Goal: Information Seeking & Learning: Understand process/instructions

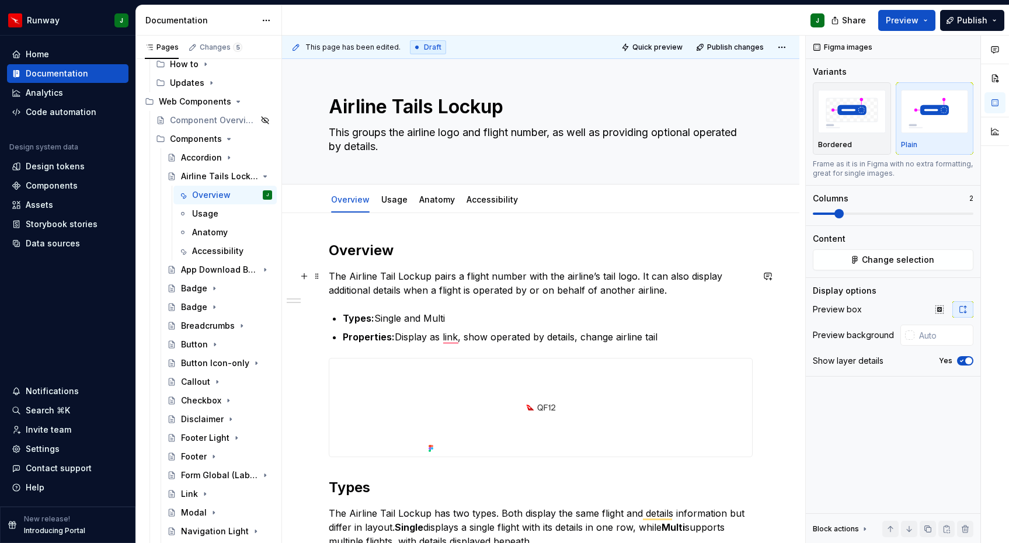
scroll to position [8, 0]
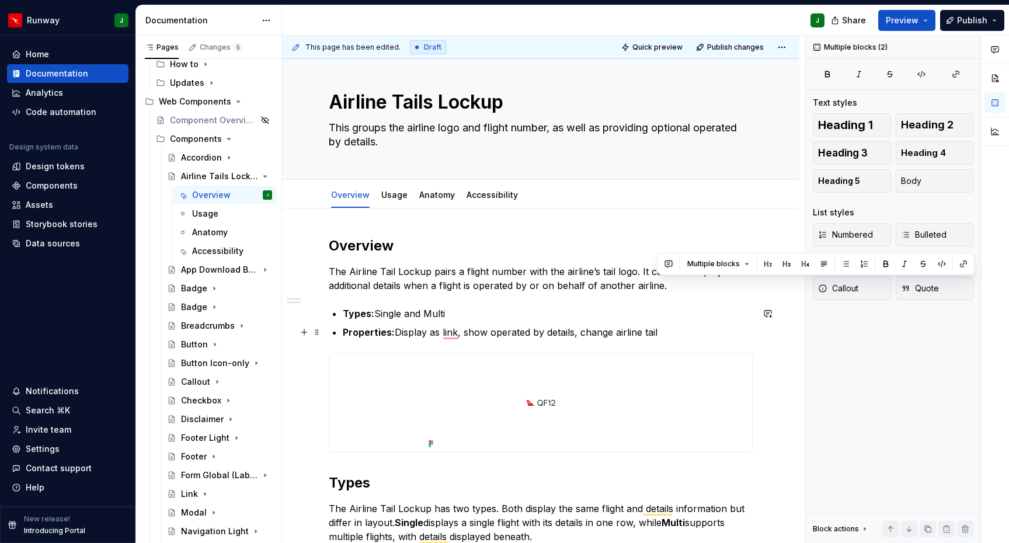
drag, startPoint x: 667, startPoint y: 287, endPoint x: 691, endPoint y: 335, distance: 53.5
click at [691, 335] on div "**********" at bounding box center [541, 500] width 424 height 528
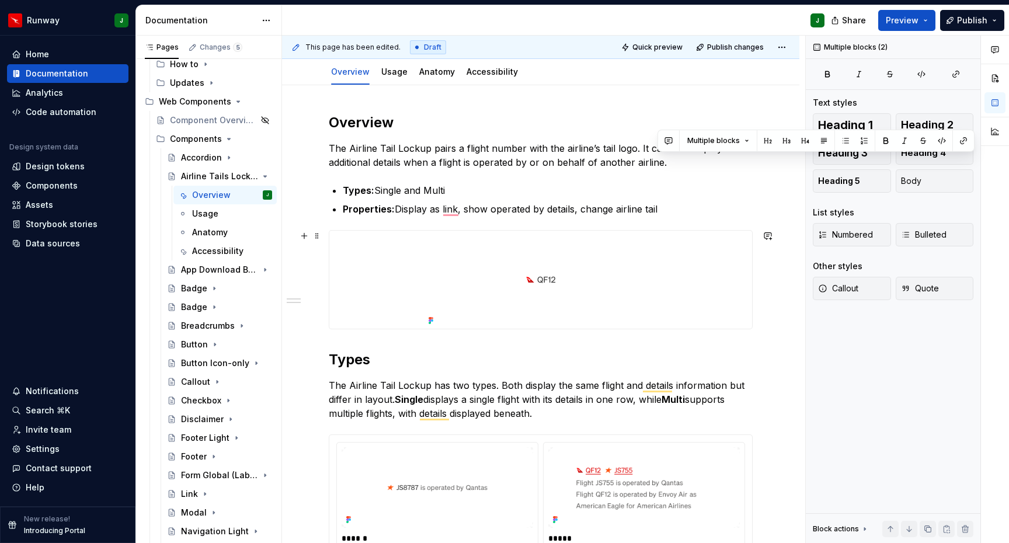
scroll to position [152, 0]
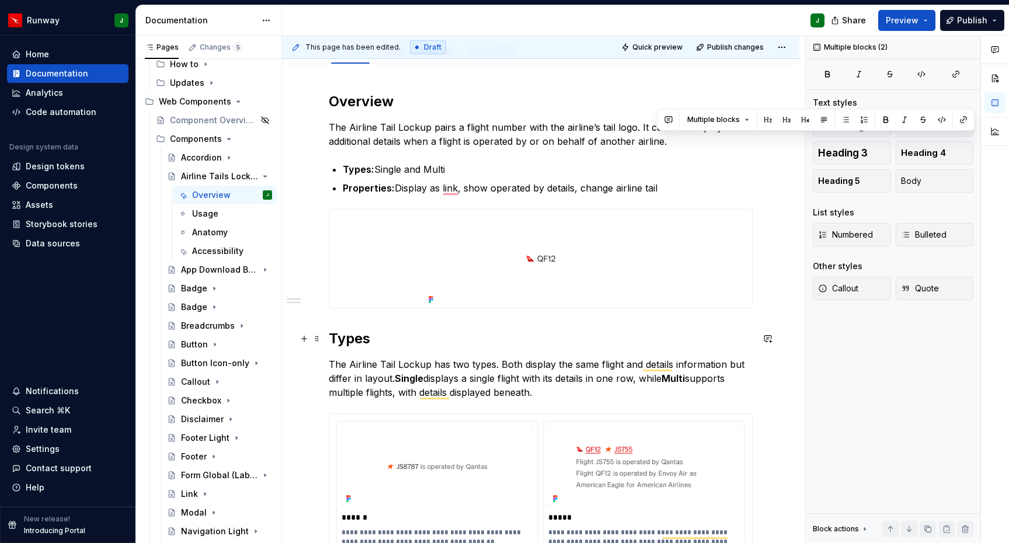
click at [513, 336] on h2 "Types" at bounding box center [541, 338] width 424 height 19
type textarea "*"
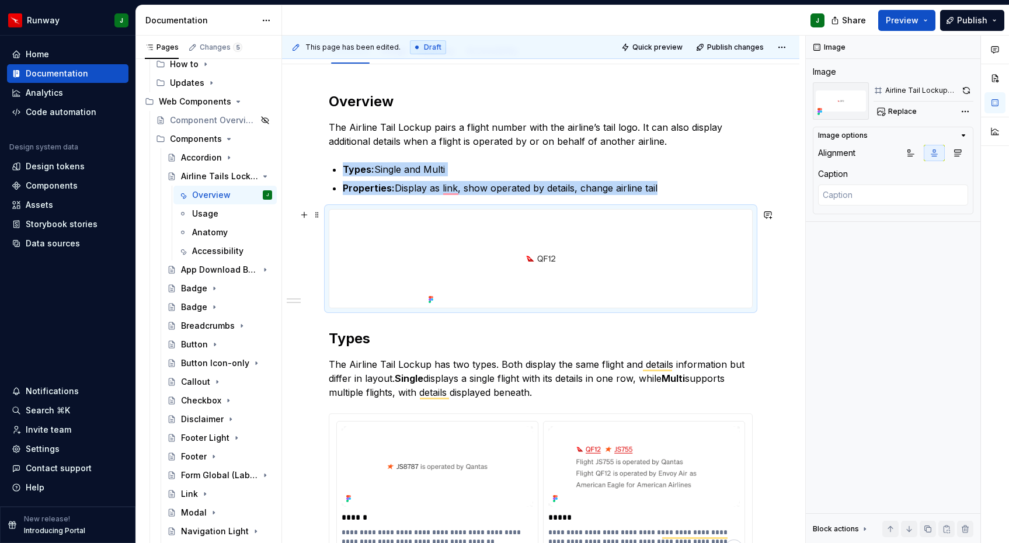
click at [446, 245] on img "To enrich screen reader interactions, please activate Accessibility in Grammarl…" at bounding box center [541, 259] width 234 height 98
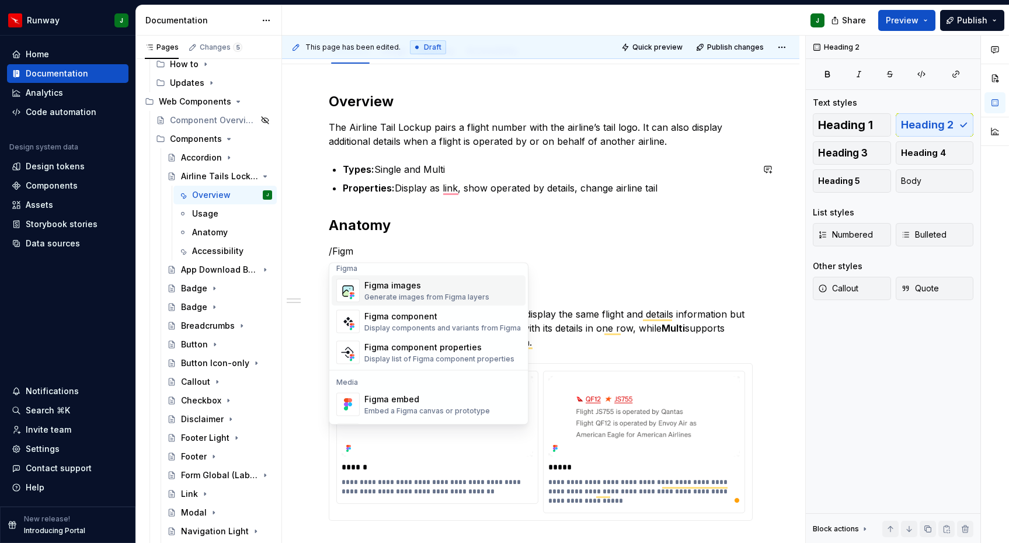
scroll to position [0, 0]
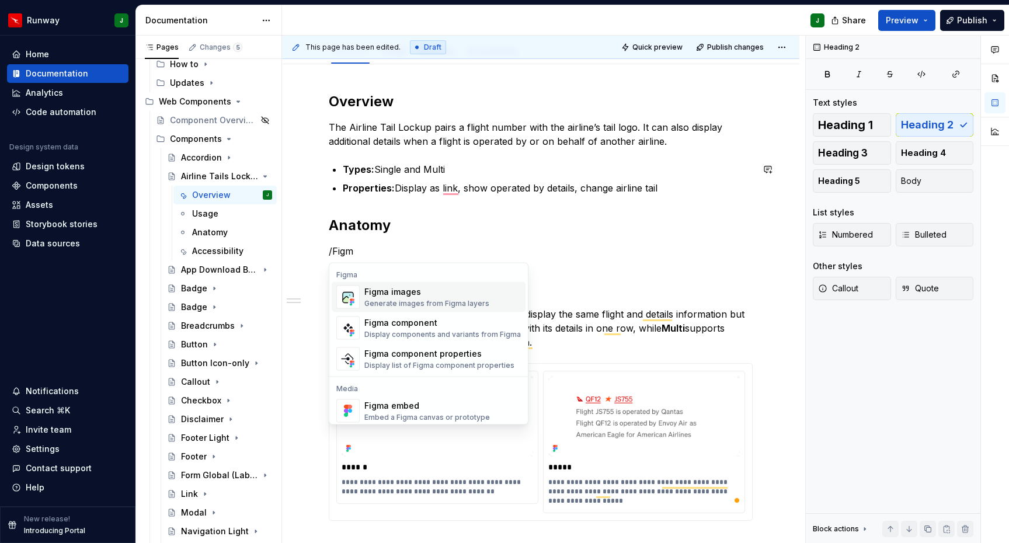
click at [419, 295] on div "Figma images" at bounding box center [426, 292] width 125 height 12
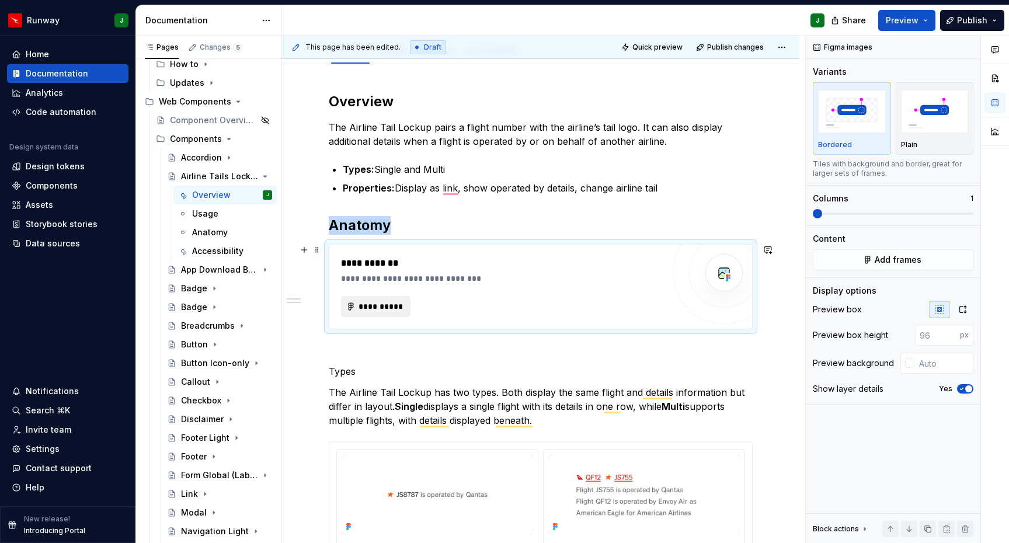
click at [391, 306] on span "**********" at bounding box center [380, 307] width 45 height 12
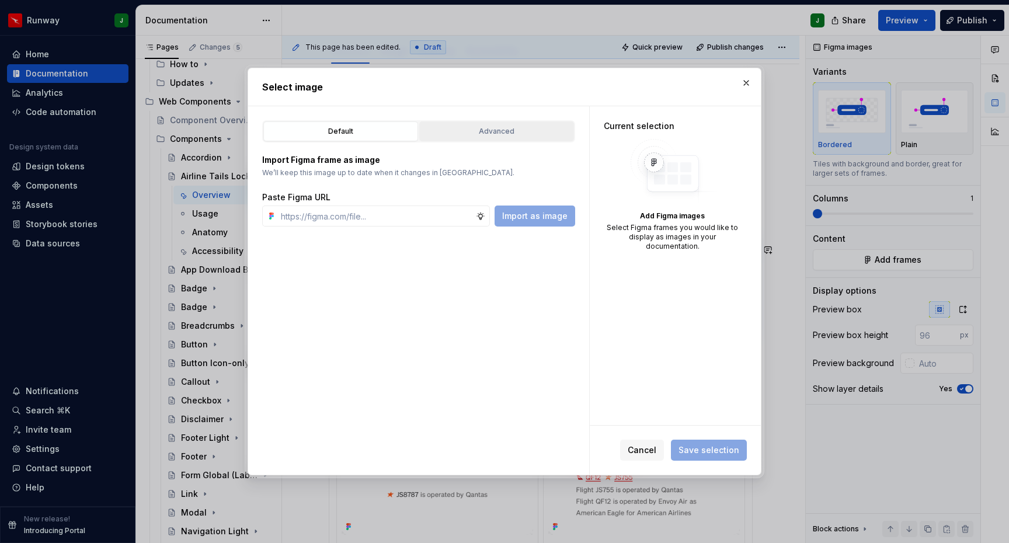
click at [517, 127] on div "Advanced" at bounding box center [496, 132] width 147 height 12
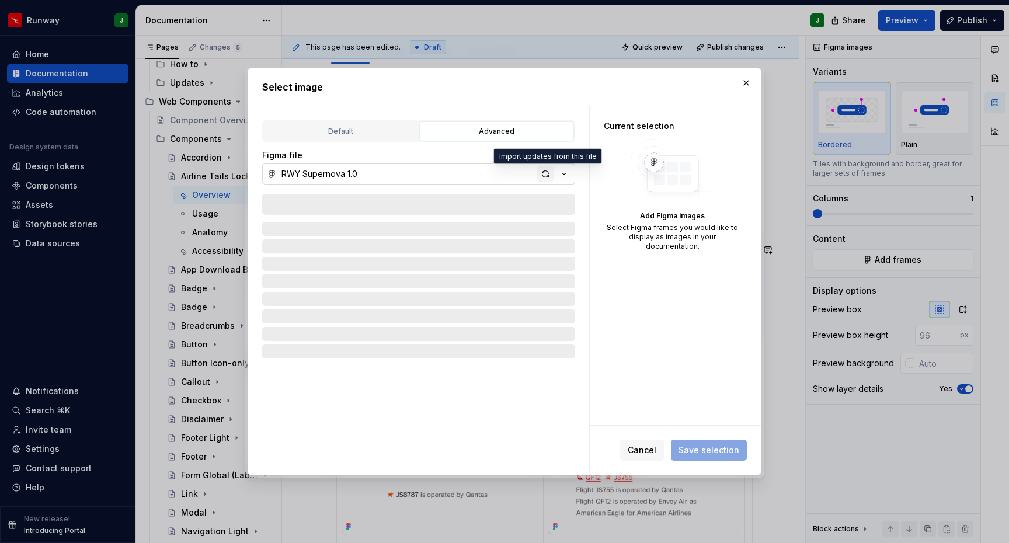
click at [547, 176] on div "button" at bounding box center [545, 174] width 16 height 16
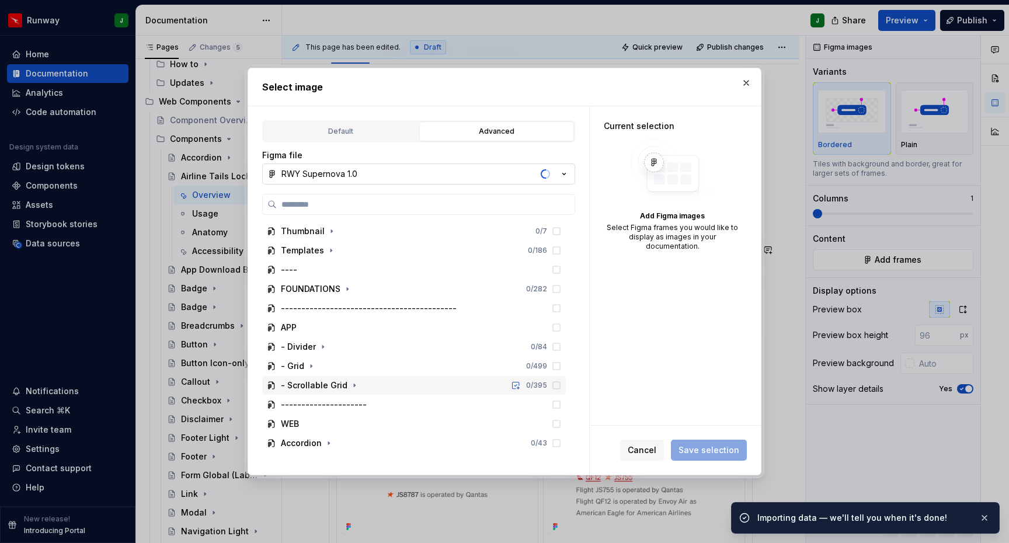
scroll to position [17, 0]
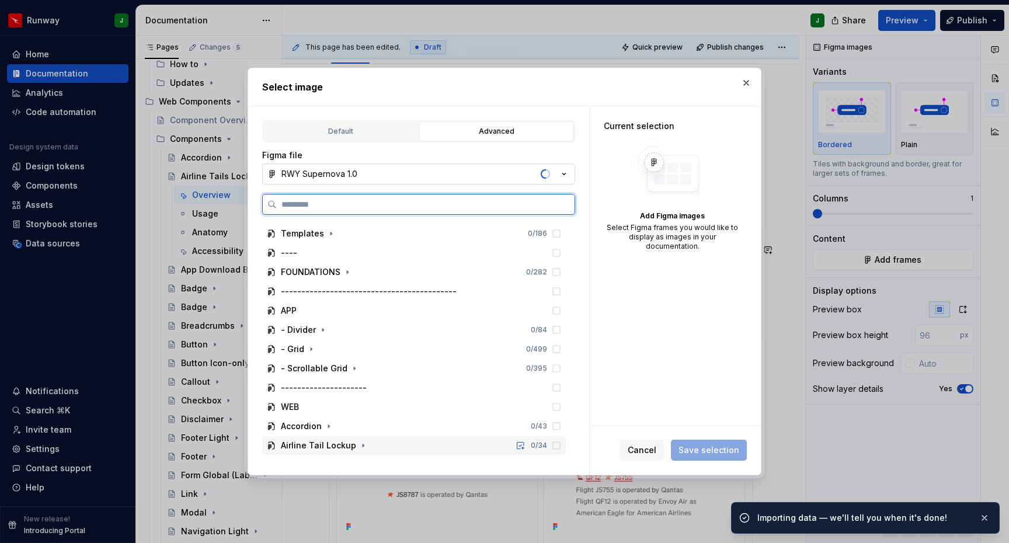
click at [334, 443] on div "Airline Tail Lockup" at bounding box center [318, 446] width 75 height 12
click at [380, 445] on div "Airline Tail Lockup 0 / 34" at bounding box center [414, 445] width 304 height 19
click at [378, 446] on div "Airline Tail Lockup 0 / 34" at bounding box center [414, 445] width 304 height 19
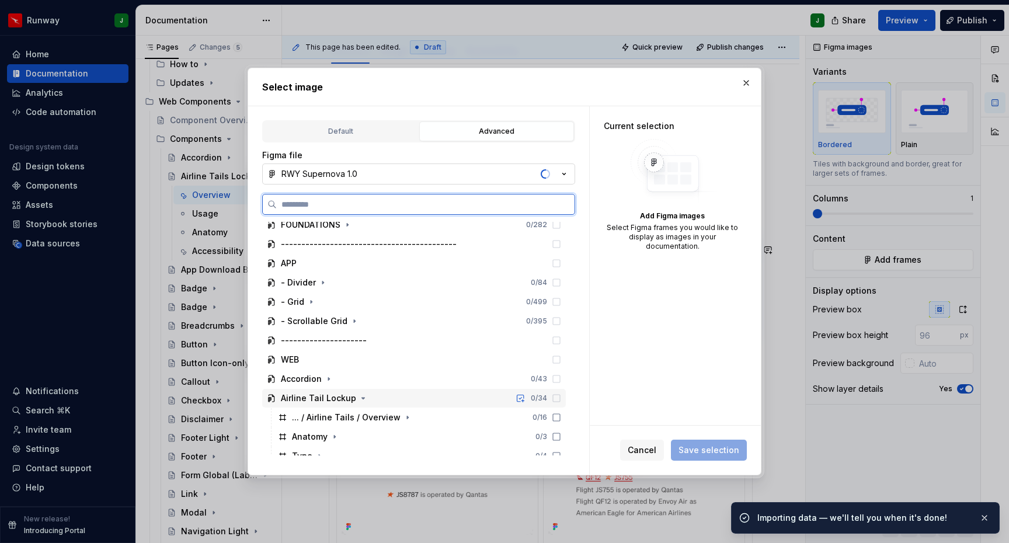
scroll to position [113, 0]
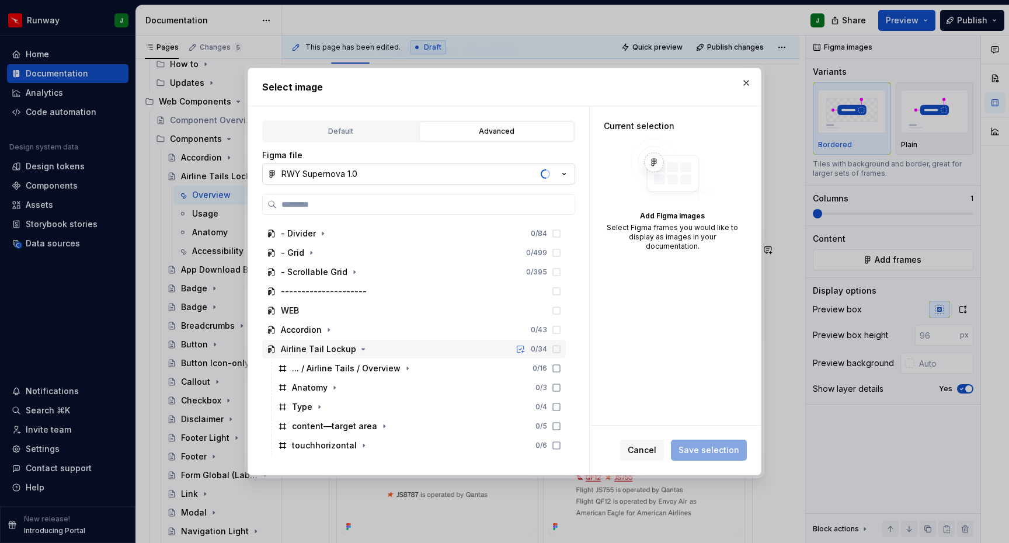
type textarea "*"
click at [336, 391] on icon "button" at bounding box center [334, 387] width 9 height 9
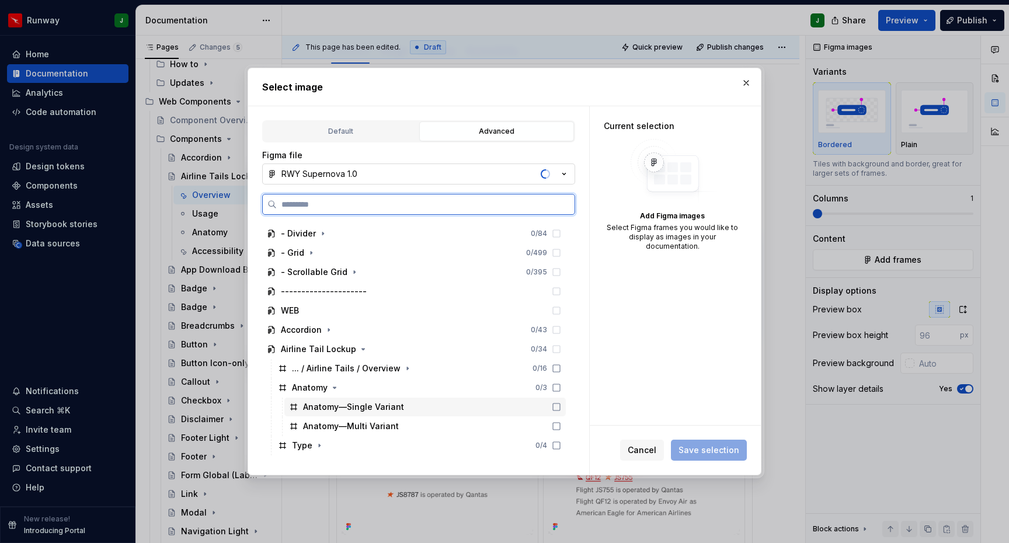
click at [561, 410] on icon at bounding box center [556, 406] width 9 height 9
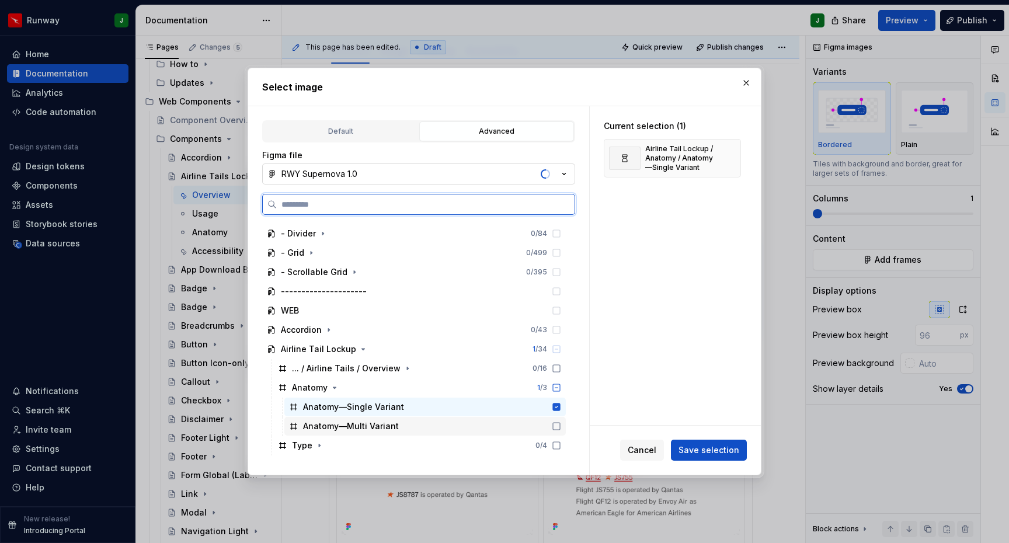
click at [566, 421] on div "Anatomy—Multi Variant" at bounding box center [424, 426] width 281 height 19
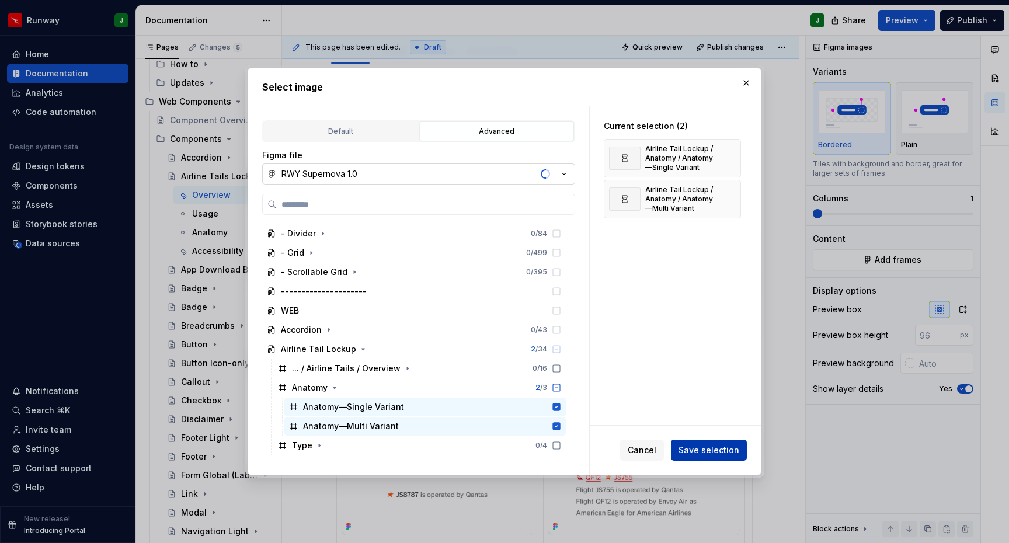
click at [705, 450] on span "Save selection" at bounding box center [709, 450] width 61 height 12
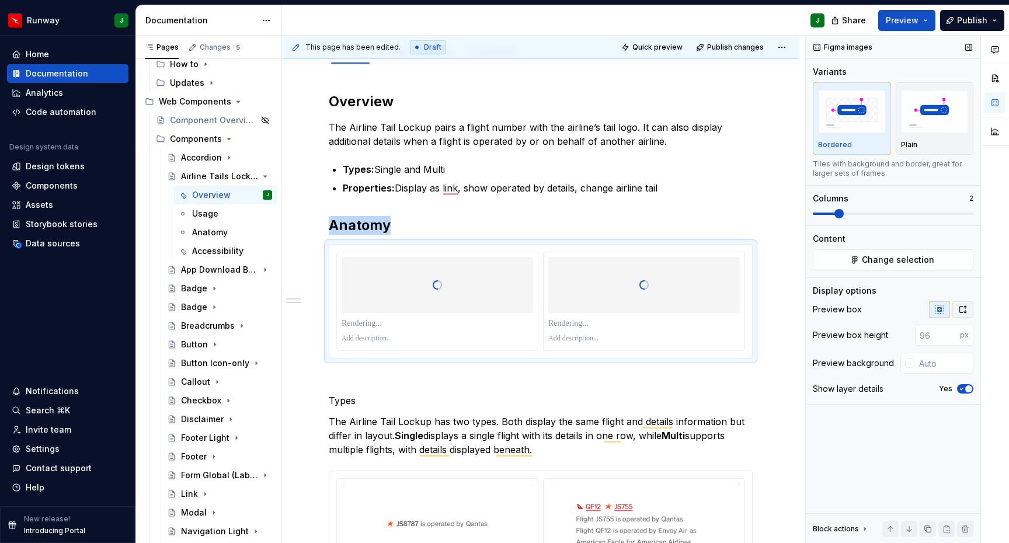
click at [962, 312] on icon "button" at bounding box center [962, 309] width 9 height 9
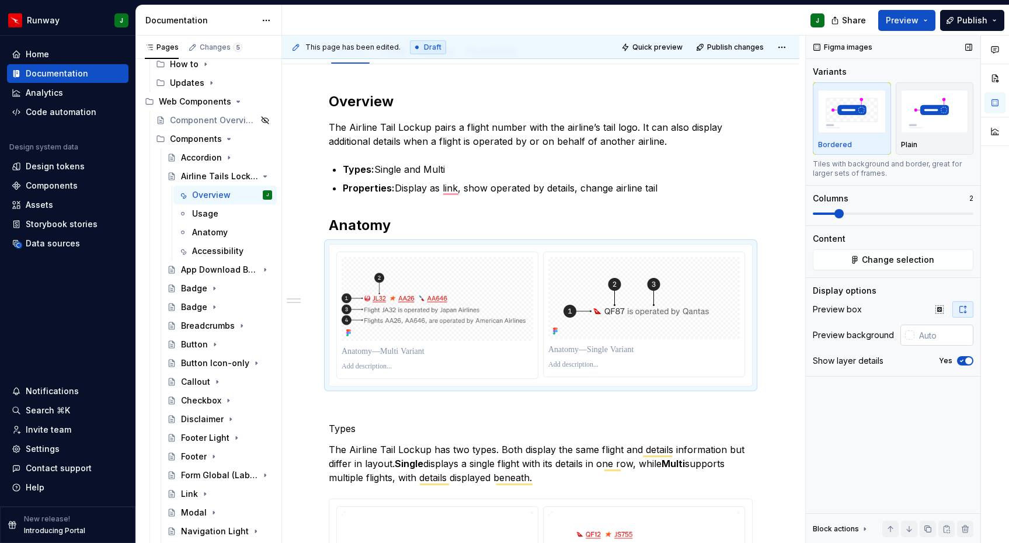
click at [948, 336] on input "text" at bounding box center [943, 335] width 59 height 21
type input "#FFFFFF"
click at [406, 351] on p "To enrich screen reader interactions, please activate Accessibility in Grammarl…" at bounding box center [438, 352] width 192 height 12
click at [372, 369] on p "To enrich screen reader interactions, please activate Accessibility in Grammarl…" at bounding box center [438, 366] width 192 height 9
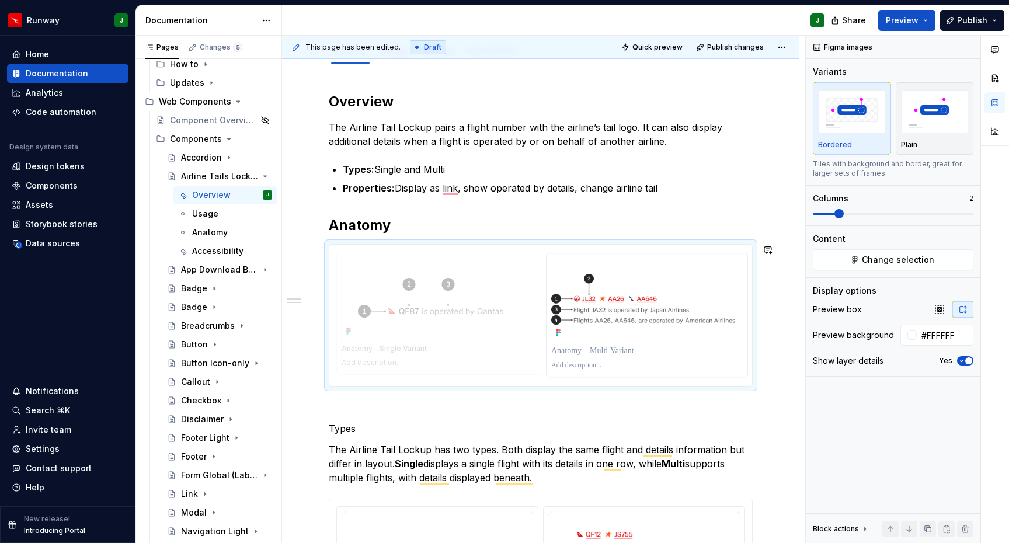
drag, startPoint x: 628, startPoint y: 318, endPoint x: 443, endPoint y: 316, distance: 185.1
click at [443, 316] on body "Runway J Home Documentation Analytics Code automation Design system data Design…" at bounding box center [504, 271] width 1009 height 543
type textarea "*"
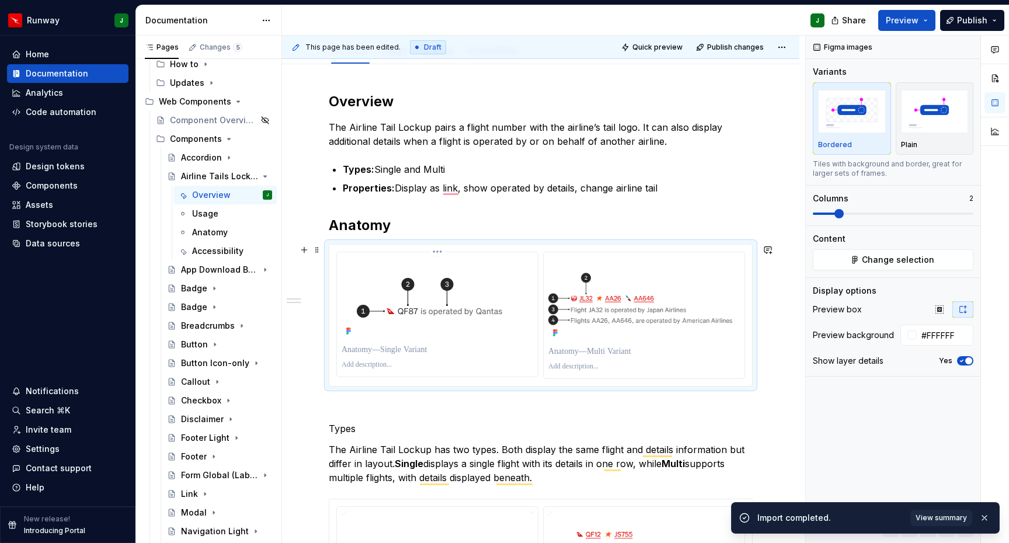
click at [375, 366] on p "To enrich screen reader interactions, please activate Accessibility in Grammarl…" at bounding box center [438, 364] width 192 height 9
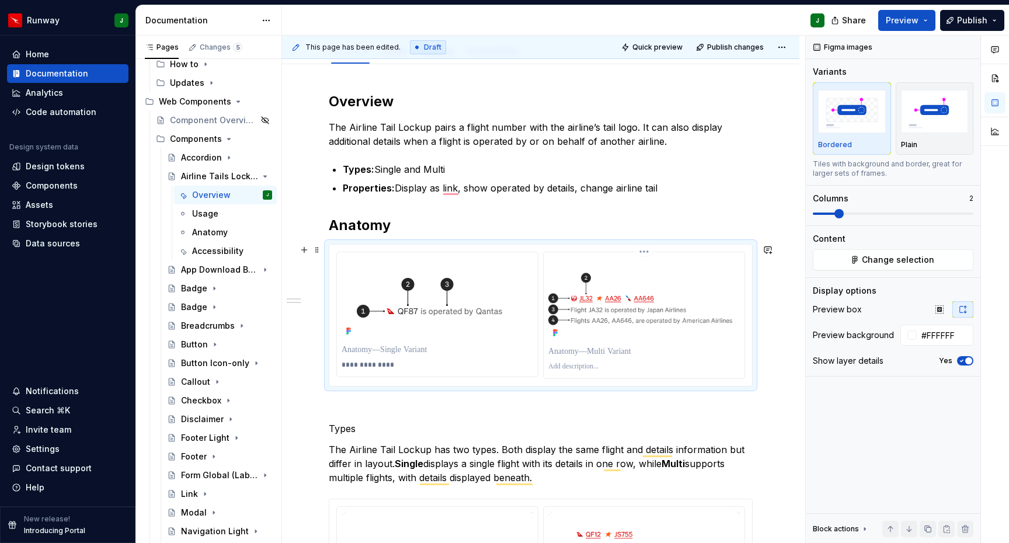
click at [582, 369] on p "To enrich screen reader interactions, please activate Accessibility in Grammarl…" at bounding box center [644, 366] width 192 height 9
type textarea "*"
click at [560, 367] on p "**********" at bounding box center [645, 366] width 194 height 9
click at [364, 366] on p "**********" at bounding box center [439, 364] width 194 height 9
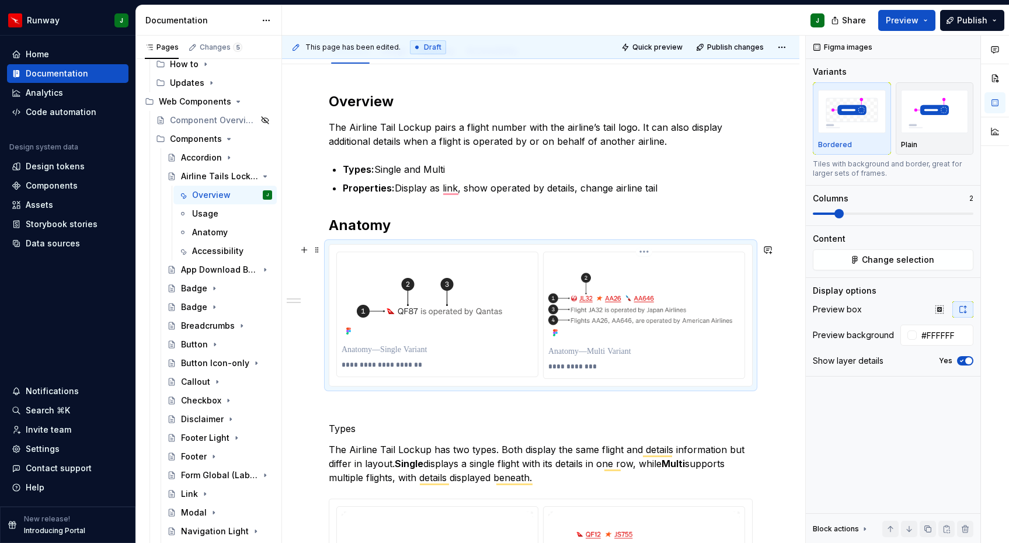
click at [596, 370] on p "**********" at bounding box center [645, 366] width 194 height 9
click at [636, 367] on p "**********" at bounding box center [645, 366] width 194 height 9
click at [595, 367] on p "**********" at bounding box center [645, 366] width 194 height 9
click at [662, 409] on p "To enrich screen reader interactions, please activate Accessibility in Grammarl…" at bounding box center [541, 408] width 424 height 14
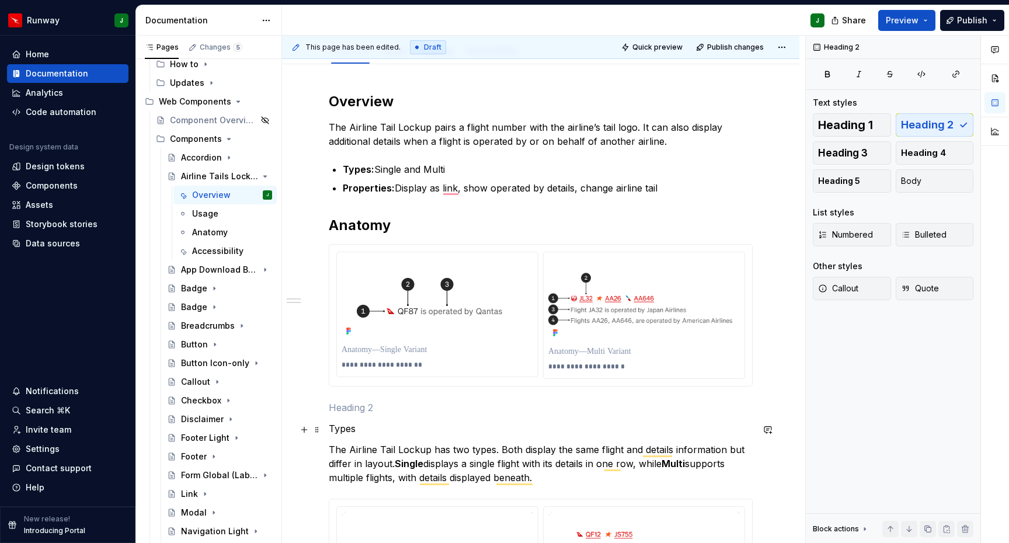
scroll to position [173, 0]
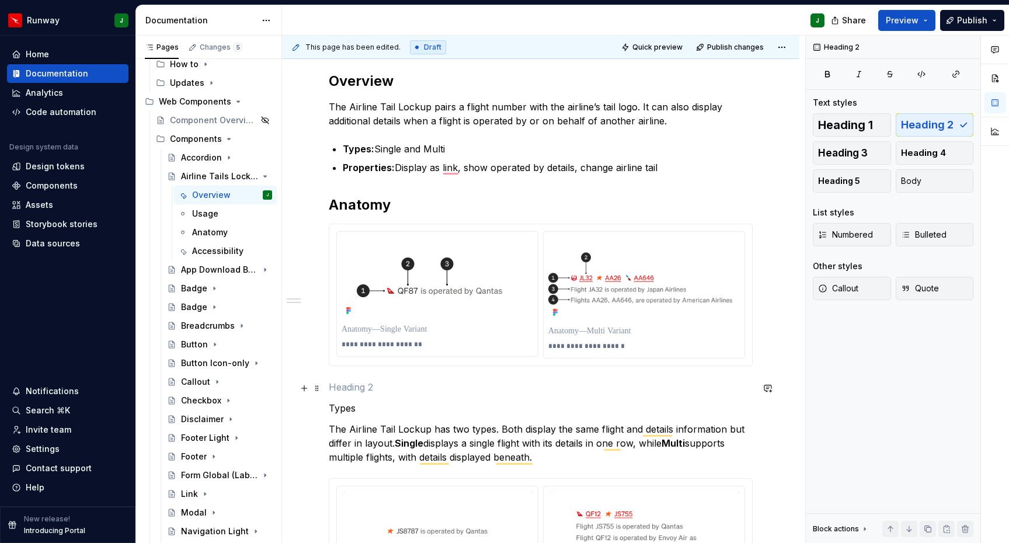
click at [349, 386] on p "To enrich screen reader interactions, please activate Accessibility in Grammarl…" at bounding box center [541, 387] width 424 height 14
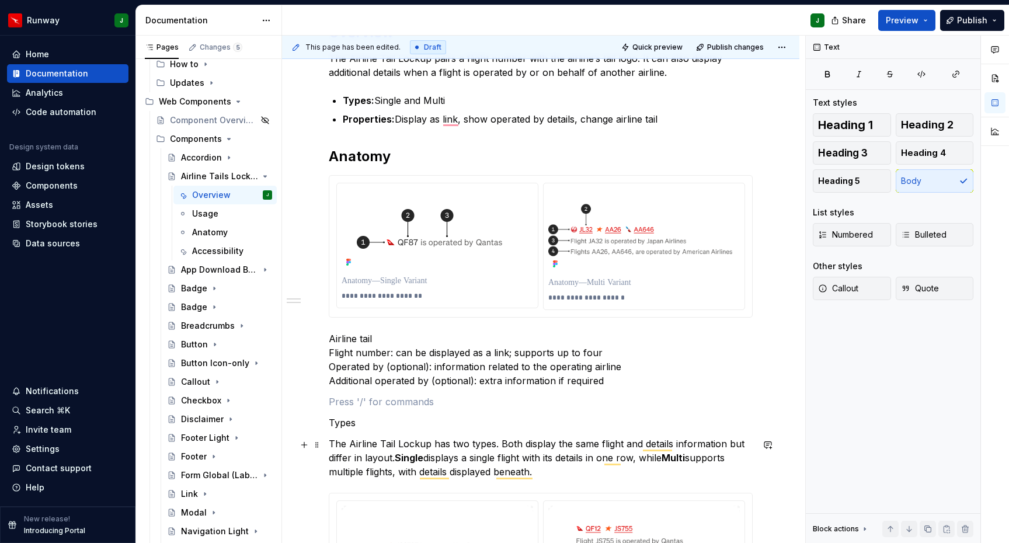
scroll to position [228, 0]
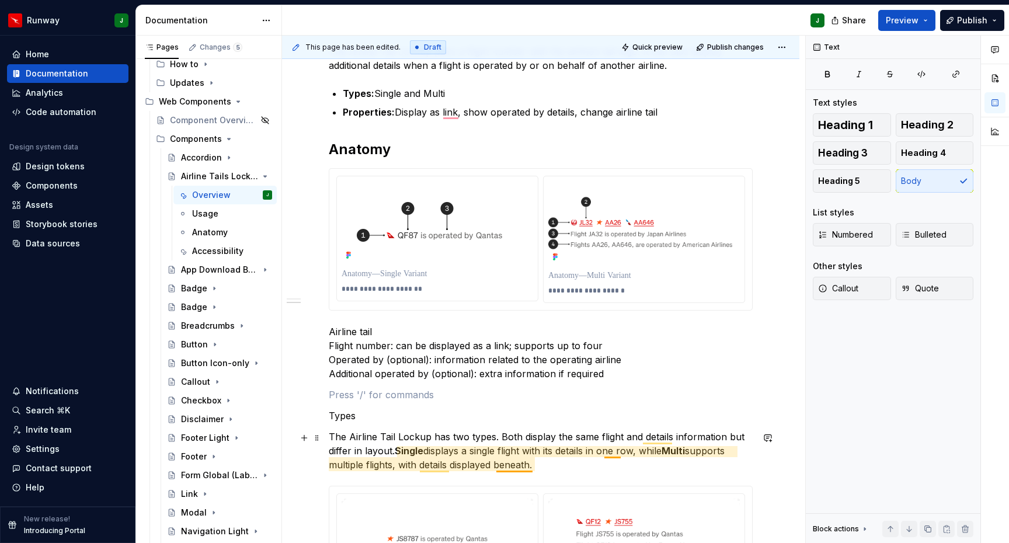
click at [561, 467] on p "The Airline Tail Lockup has two types. Both display the same flight and details…" at bounding box center [541, 451] width 424 height 42
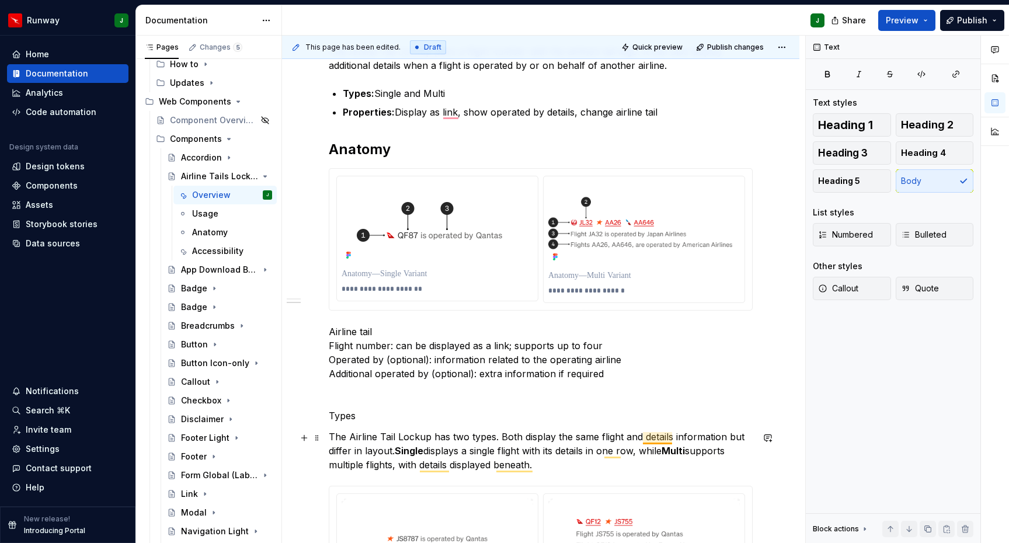
click at [669, 439] on p "The Airline Tail Lockup has two types. Both display the same flight and details…" at bounding box center [541, 451] width 424 height 42
click at [662, 441] on p "The Airline Tail Lockup has two types. Both display the same flight and detail …" at bounding box center [541, 451] width 424 height 42
click at [655, 437] on p "The Airline Tail Lockup has two types. Both display the same flight and detail …" at bounding box center [541, 451] width 424 height 42
click at [686, 436] on p "The Airline Tail Lockup has two types. Both display the same flight and detail …" at bounding box center [541, 451] width 424 height 42
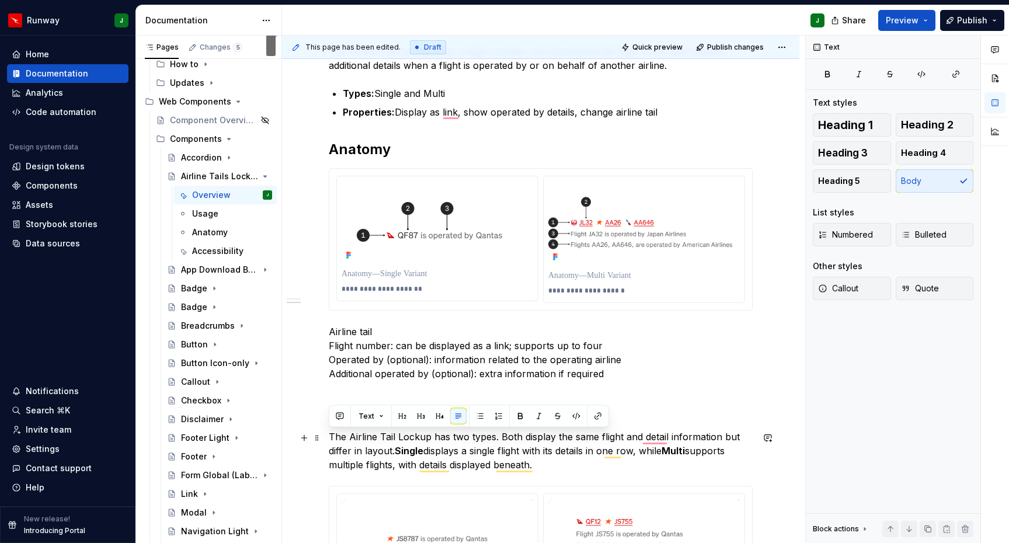
drag, startPoint x: 554, startPoint y: 467, endPoint x: 330, endPoint y: 440, distance: 225.2
click at [330, 440] on p "The Airline Tail Lockup has two types. Both display the same flight and detail …" at bounding box center [541, 451] width 424 height 42
copy p "The Airline Tail Lockup has two types. Both display the same flight and detail …"
click at [451, 453] on p "The Airline Tail Lockup has two types. Both display the same flight and detail …" at bounding box center [541, 451] width 424 height 42
click at [477, 451] on p "The Airline Tail Lockup has two types. Both display the same flight and detail …" at bounding box center [541, 451] width 424 height 42
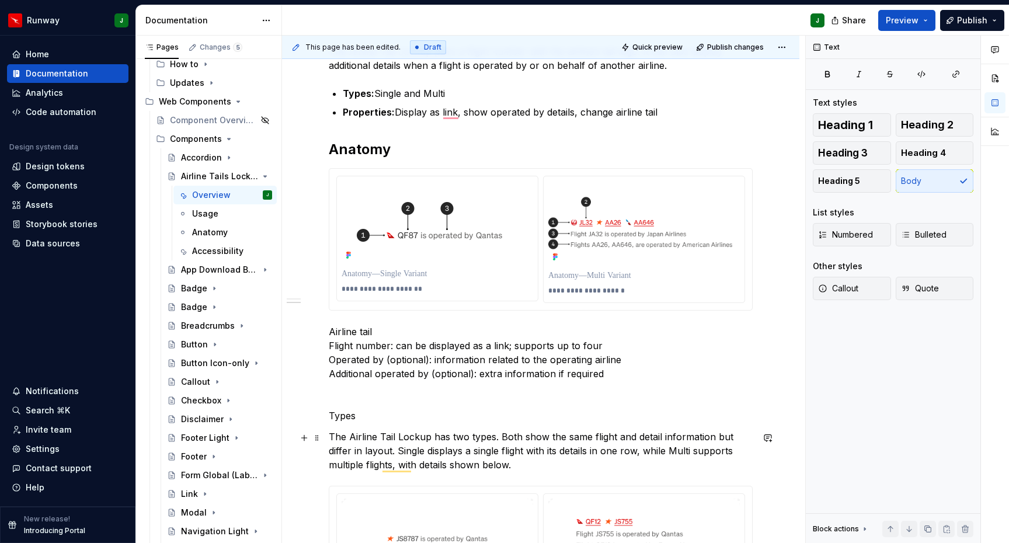
click at [388, 448] on p "The Airline Tail Lockup has two types. Both show the same flight and detail inf…" at bounding box center [541, 451] width 424 height 42
click at [658, 453] on p "The Airline Tail Lockup has two types. Both show the same flight and detail inf…" at bounding box center [541, 451] width 424 height 42
click at [453, 362] on p "Airline tail Flight number: can be displayed as a link; supports up to four Ope…" at bounding box center [541, 353] width 424 height 56
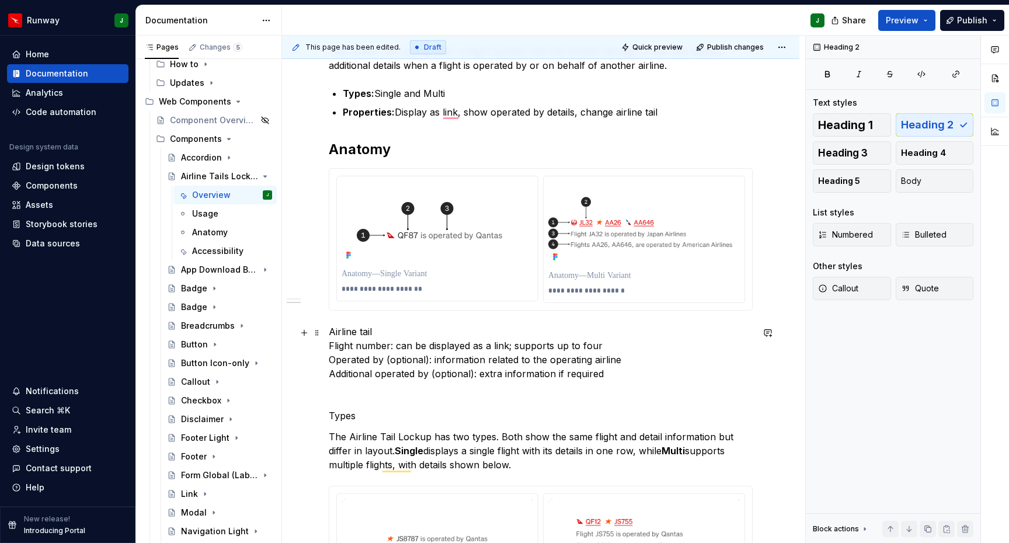
click at [341, 333] on p "Airline tail Flight number: can be displayed as a link; supports up to four Ope…" at bounding box center [541, 353] width 424 height 56
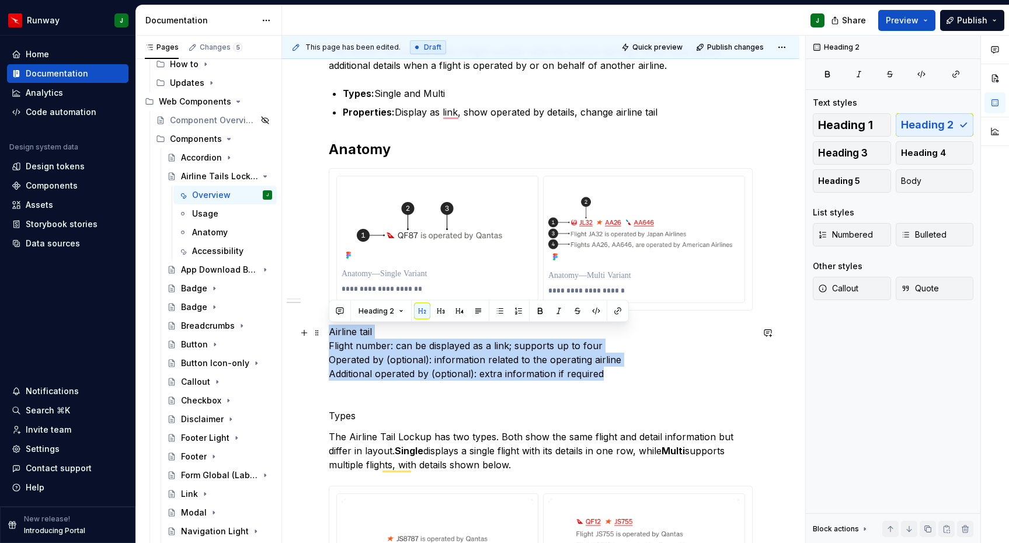
click at [341, 333] on p "Airline tail Flight number: can be displayed as a link; supports up to four Ope…" at bounding box center [541, 353] width 424 height 56
click at [521, 311] on button "button" at bounding box center [518, 311] width 16 height 16
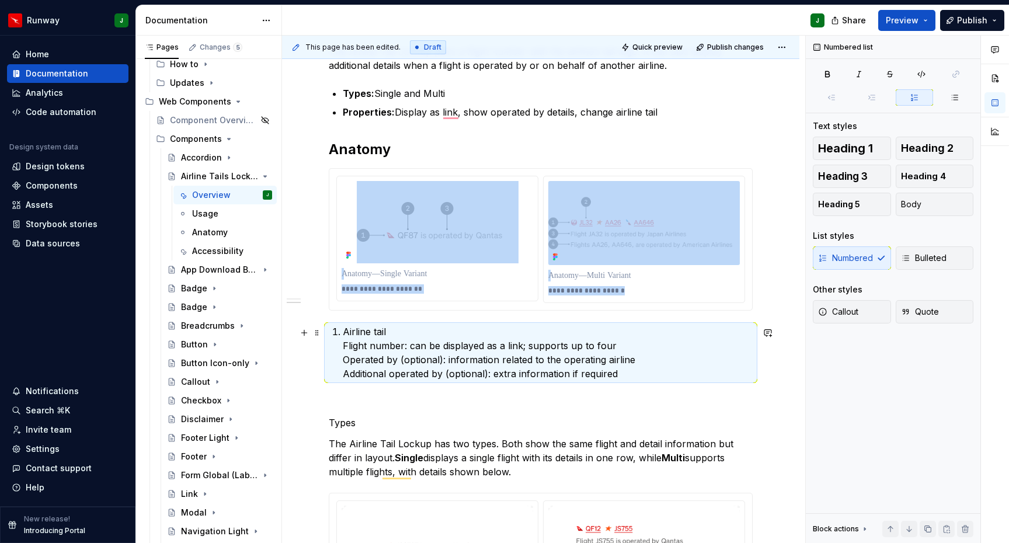
click at [345, 347] on p "Airline tail Flight number: can be displayed as a link; supports up to four Ope…" at bounding box center [548, 353] width 410 height 56
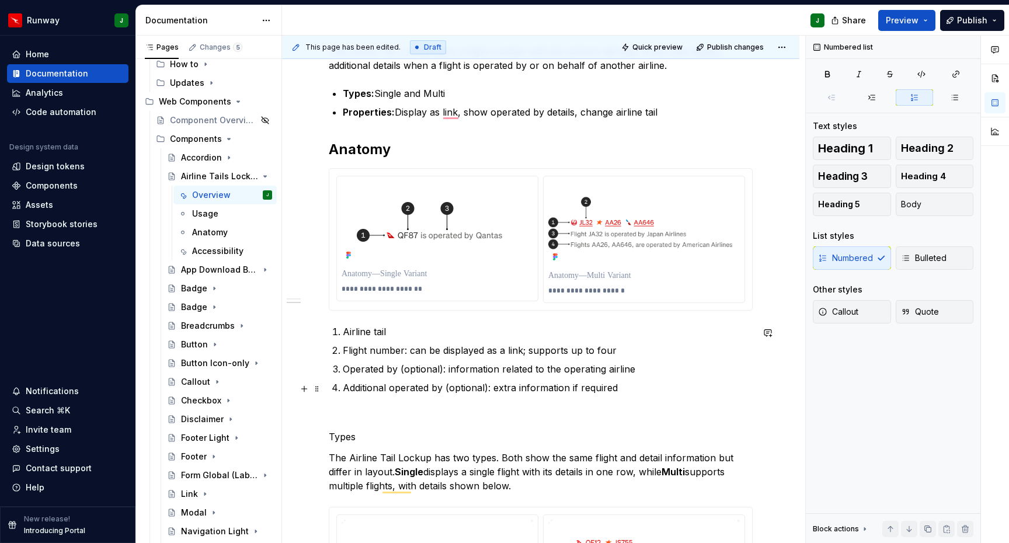
click at [489, 389] on p "Additional operated by (optional): extra information if required" at bounding box center [548, 388] width 410 height 14
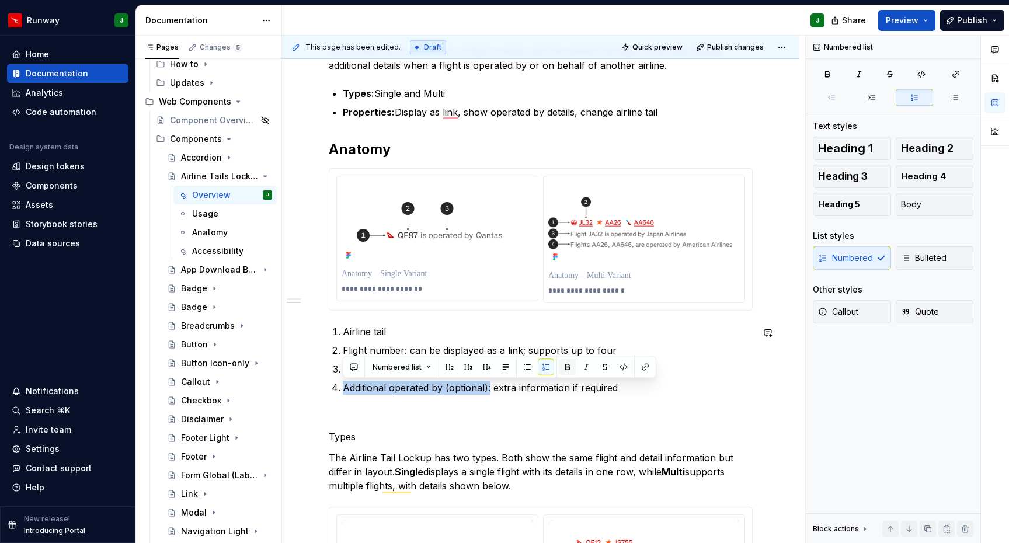
click at [565, 366] on button "button" at bounding box center [567, 367] width 16 height 16
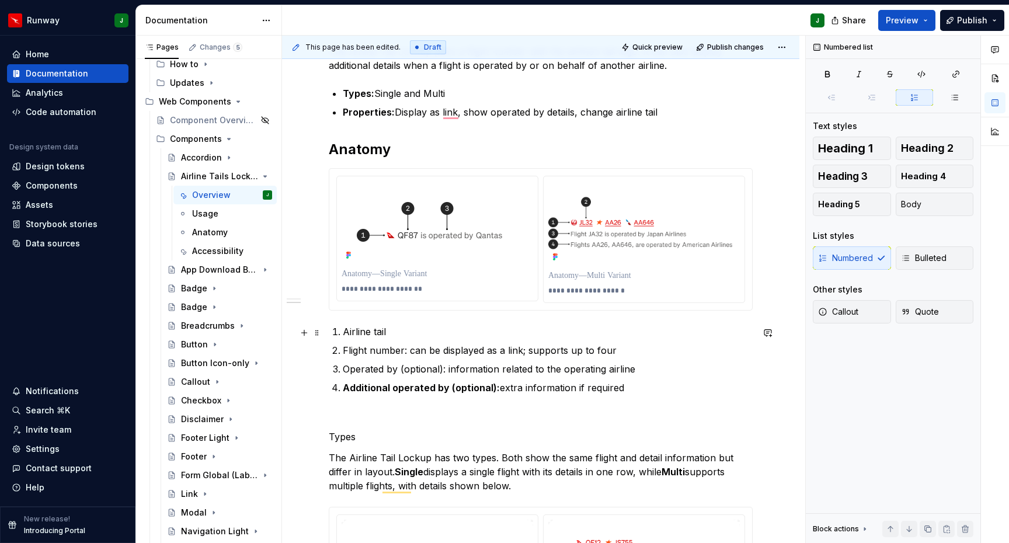
click at [351, 330] on p "Airline tail" at bounding box center [548, 332] width 410 height 14
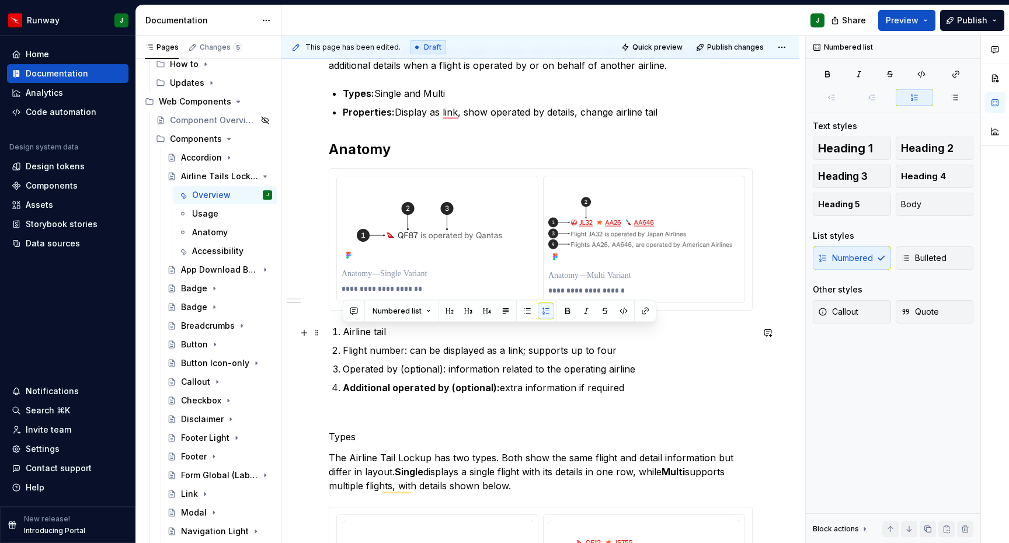
drag, startPoint x: 393, startPoint y: 334, endPoint x: 332, endPoint y: 334, distance: 60.7
click at [343, 334] on li "Airline tail" at bounding box center [548, 332] width 410 height 14
click at [567, 308] on button "button" at bounding box center [567, 311] width 16 height 16
click at [406, 349] on p "Flight number: can be displayed as a link; supports up to four" at bounding box center [548, 350] width 410 height 14
click at [344, 352] on p "Flight number: can be displayed as a link; supports up to four" at bounding box center [548, 350] width 410 height 14
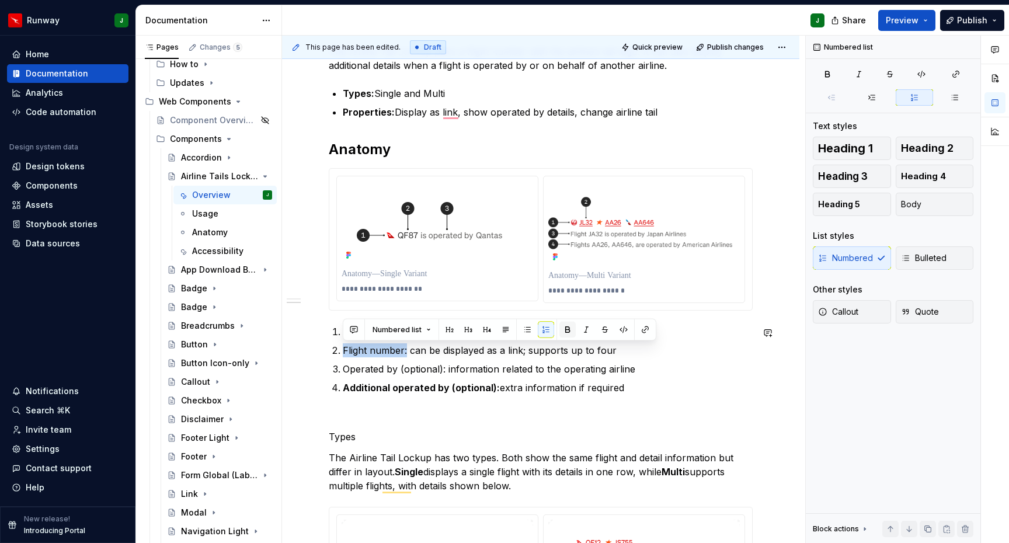
click at [565, 329] on button "button" at bounding box center [567, 330] width 16 height 16
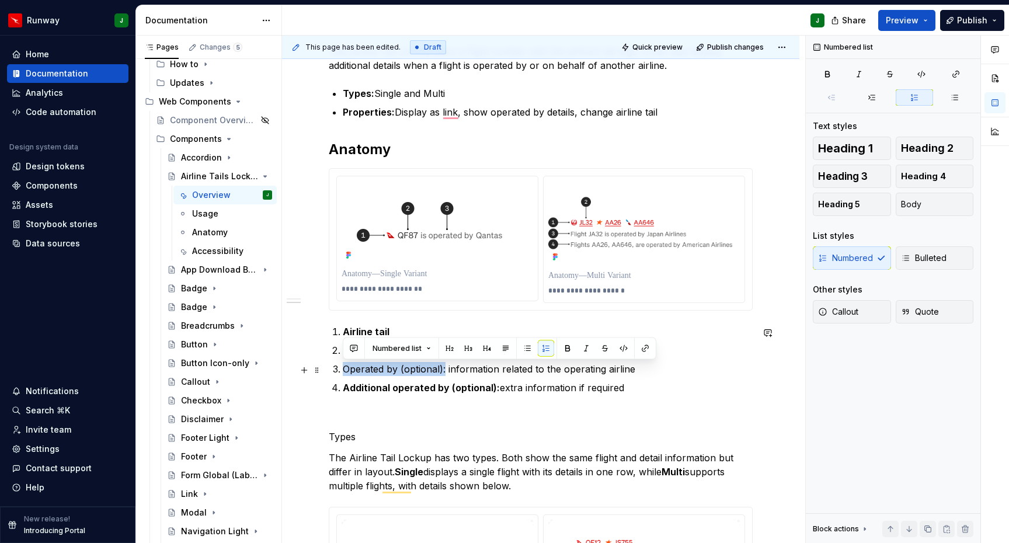
drag, startPoint x: 344, startPoint y: 371, endPoint x: 445, endPoint y: 377, distance: 101.2
click at [445, 376] on p "Operated by (optional): information related to the operating airline" at bounding box center [548, 369] width 410 height 14
click at [565, 349] on button "button" at bounding box center [567, 348] width 16 height 16
click at [491, 386] on strong "Additional operated by (optional):" at bounding box center [421, 388] width 157 height 12
click at [347, 410] on p "To enrich screen reader interactions, please activate Accessibility in Grammarl…" at bounding box center [541, 416] width 424 height 14
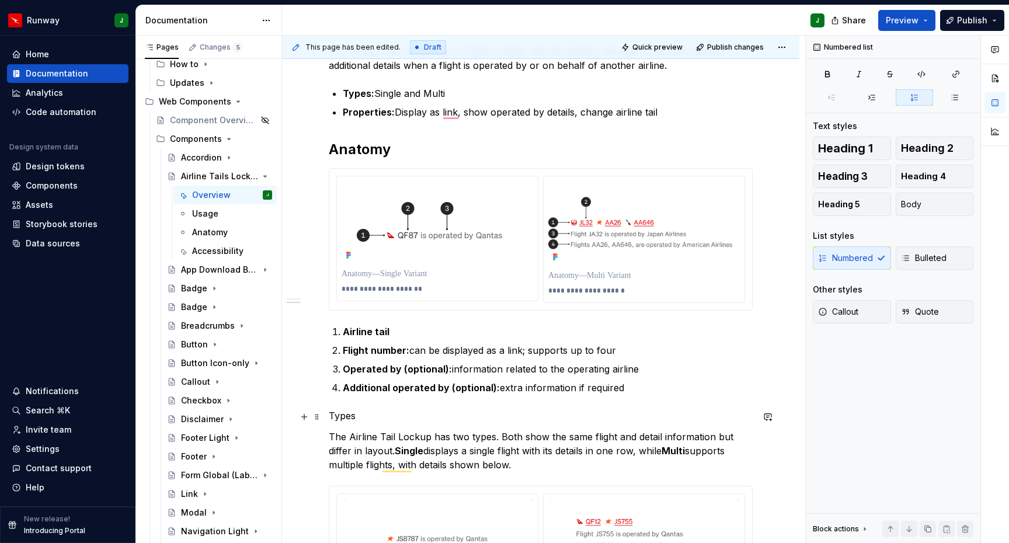
click at [336, 419] on p "Types" at bounding box center [541, 416] width 424 height 14
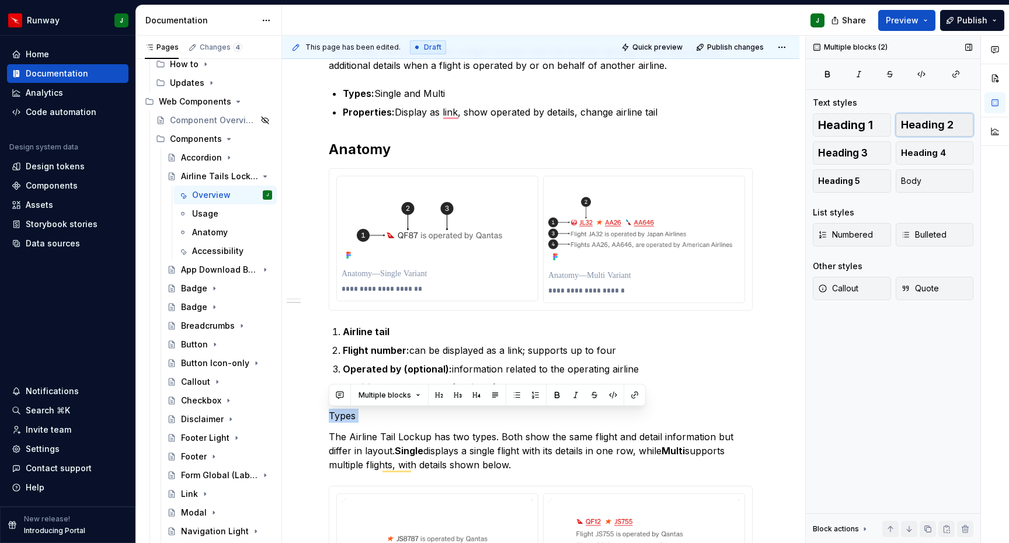
click at [933, 127] on span "Heading 2" at bounding box center [927, 125] width 53 height 12
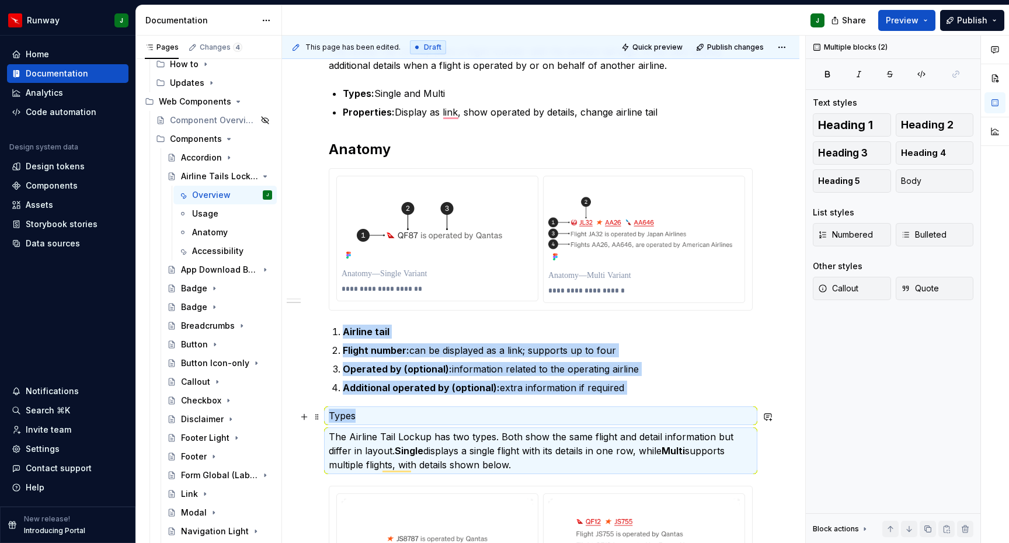
click at [339, 423] on p "Types" at bounding box center [541, 416] width 424 height 14
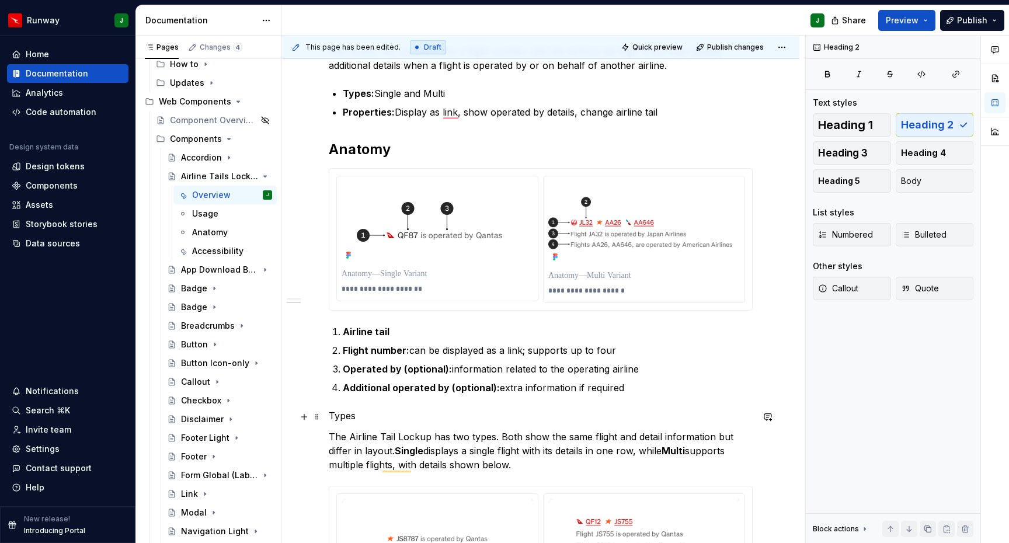
click at [348, 416] on p "Types" at bounding box center [541, 416] width 424 height 14
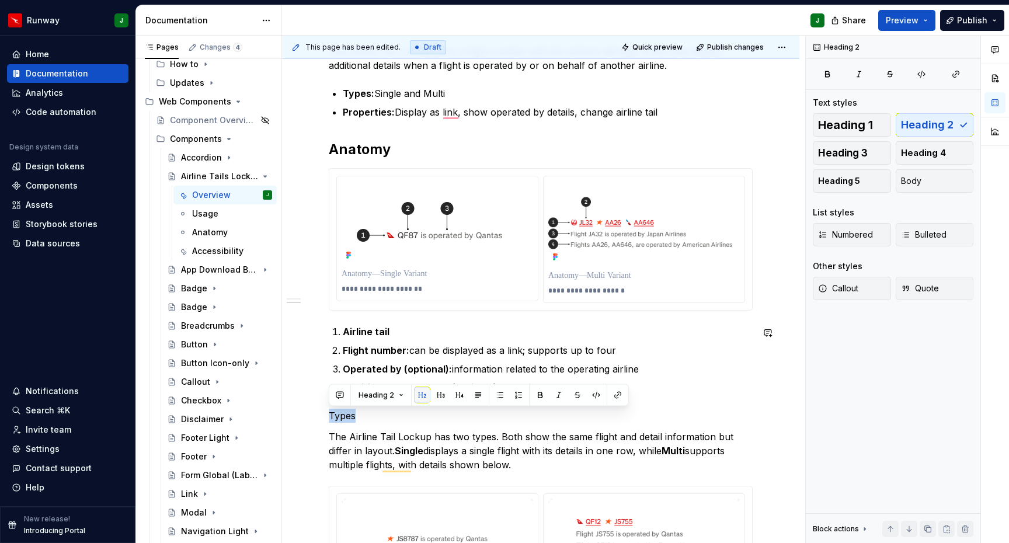
click at [421, 398] on button "button" at bounding box center [422, 395] width 16 height 16
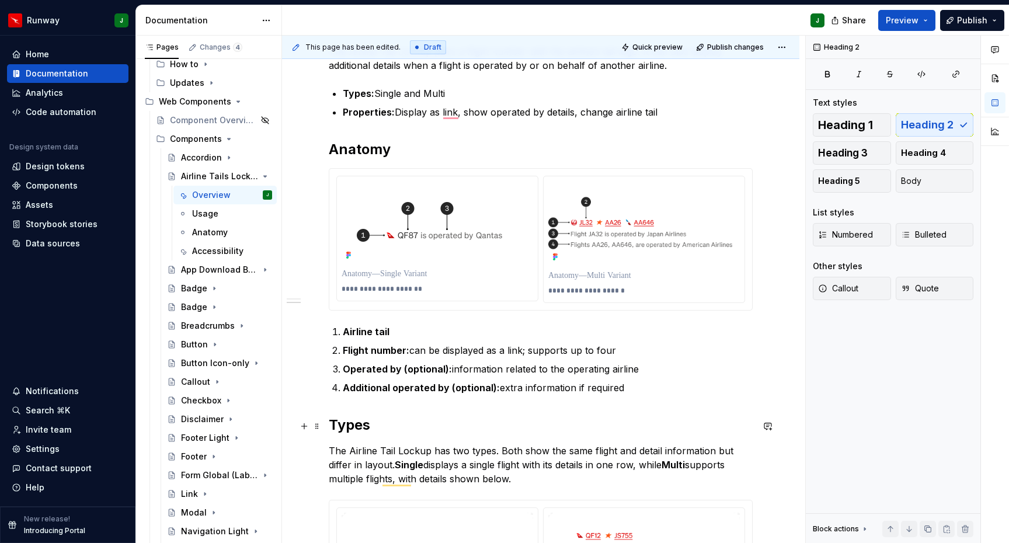
click at [375, 426] on h2 "Types" at bounding box center [541, 425] width 424 height 19
click at [370, 426] on h2 "Types" at bounding box center [541, 425] width 424 height 19
click at [380, 425] on h2 "Types" at bounding box center [541, 425] width 424 height 19
click at [357, 433] on h2 "Type\" at bounding box center [541, 425] width 424 height 19
click at [362, 427] on h2 "Type\" at bounding box center [541, 425] width 424 height 19
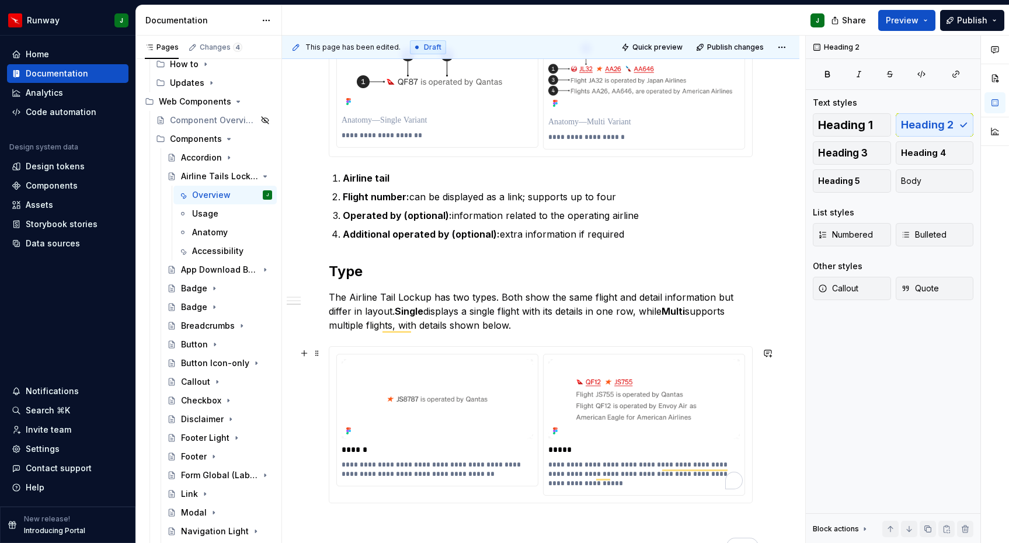
scroll to position [0, 0]
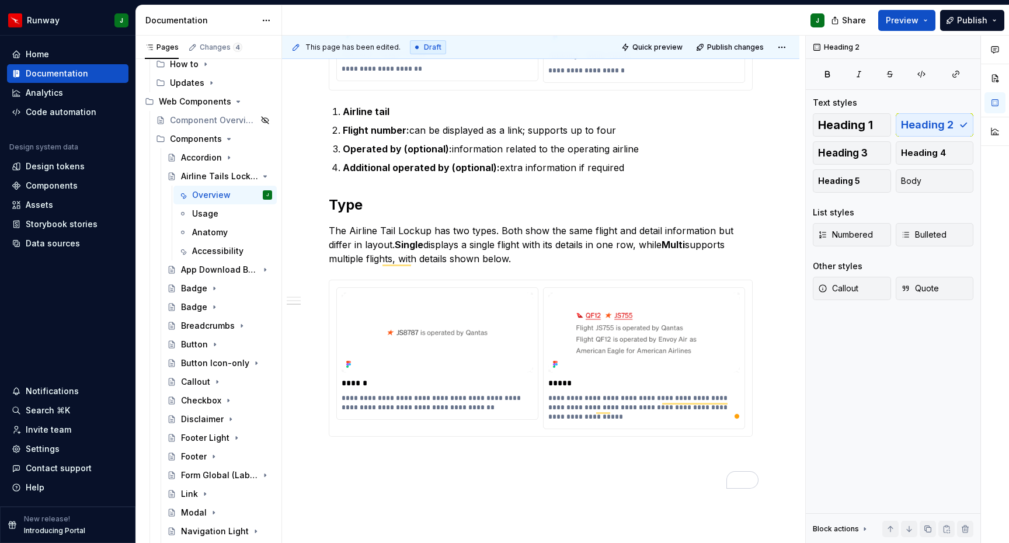
click at [465, 471] on div "**********" at bounding box center [541, 141] width 424 height 690
click at [421, 250] on p "The Airline Tail Lockup has two types. Both show the same flight and detail inf…" at bounding box center [541, 245] width 424 height 42
click at [419, 354] on img "To enrich screen reader interactions, please activate Accessibility in Grammarl…" at bounding box center [438, 333] width 192 height 81
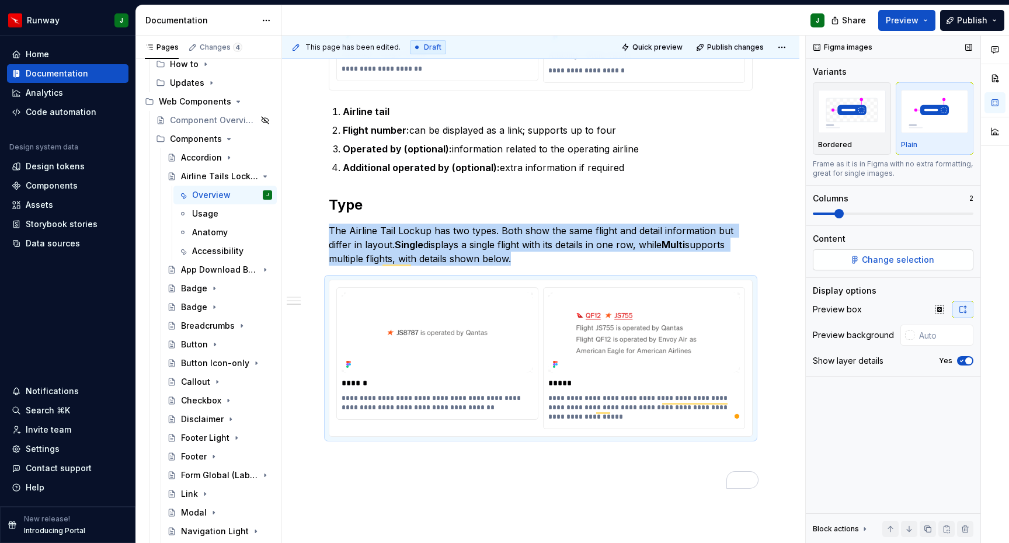
click at [850, 263] on button "Change selection" at bounding box center [893, 259] width 161 height 21
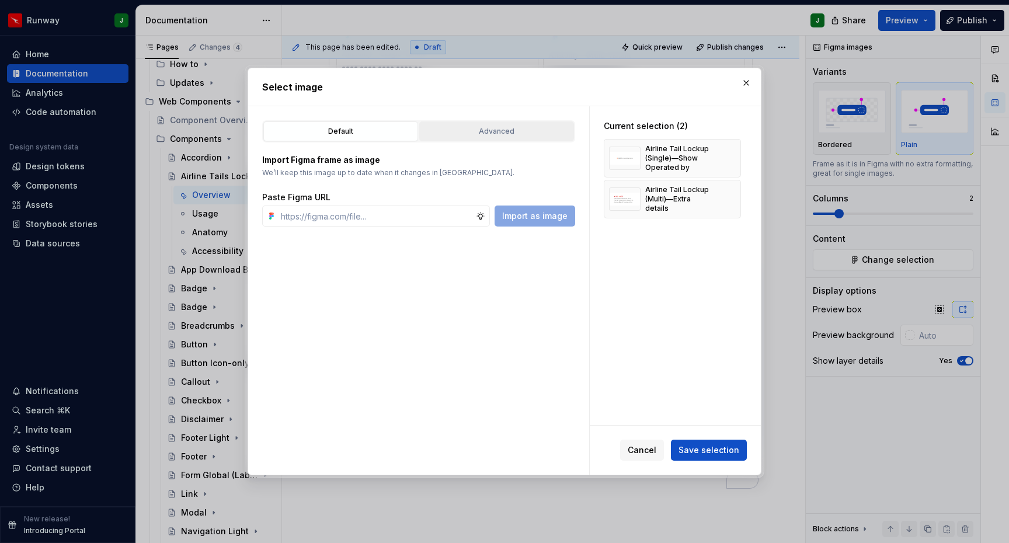
click at [498, 131] on div "Advanced" at bounding box center [496, 132] width 147 height 12
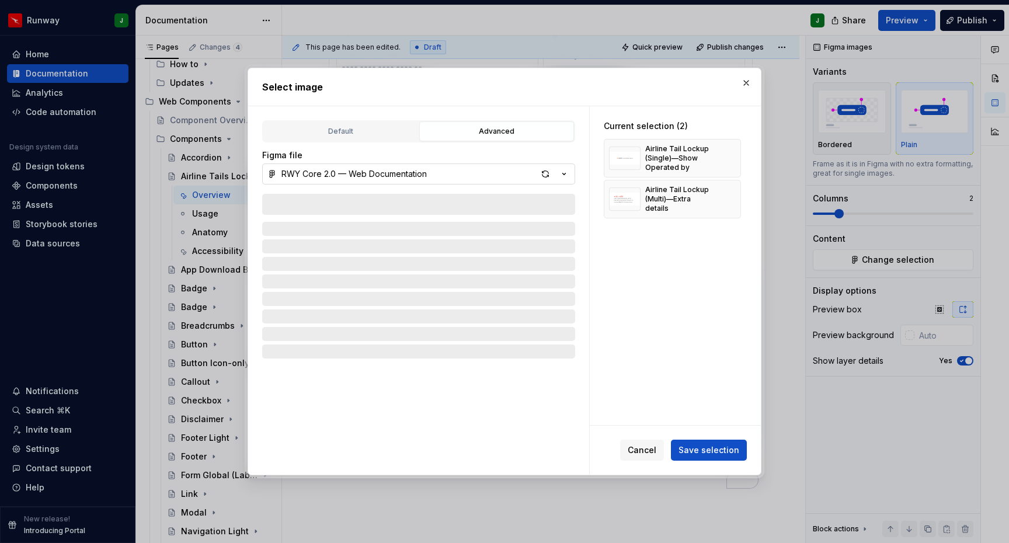
click at [509, 176] on button "RWY Core 2.0 — Web Documentation" at bounding box center [418, 173] width 313 height 21
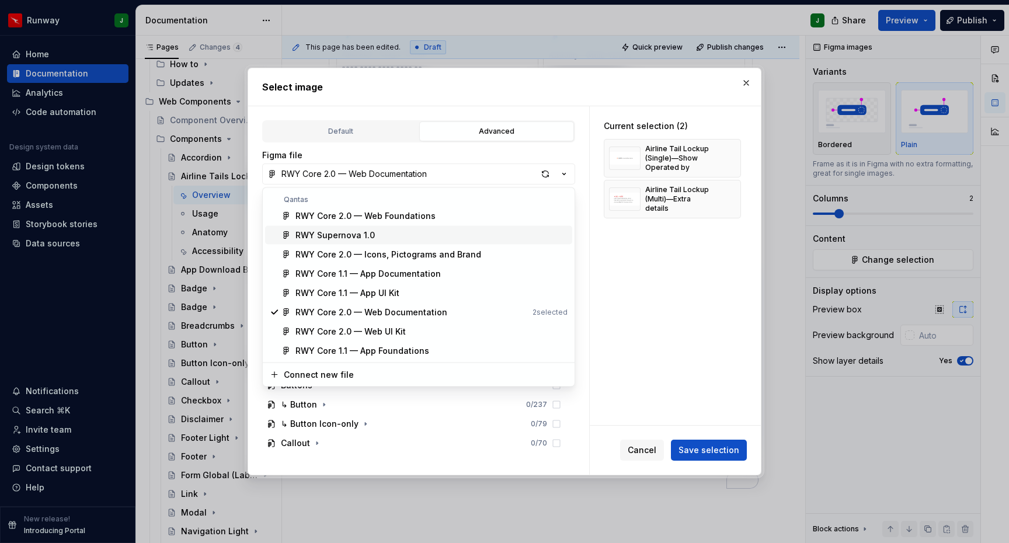
click at [359, 236] on div "RWY Supernova 1.0" at bounding box center [334, 235] width 79 height 12
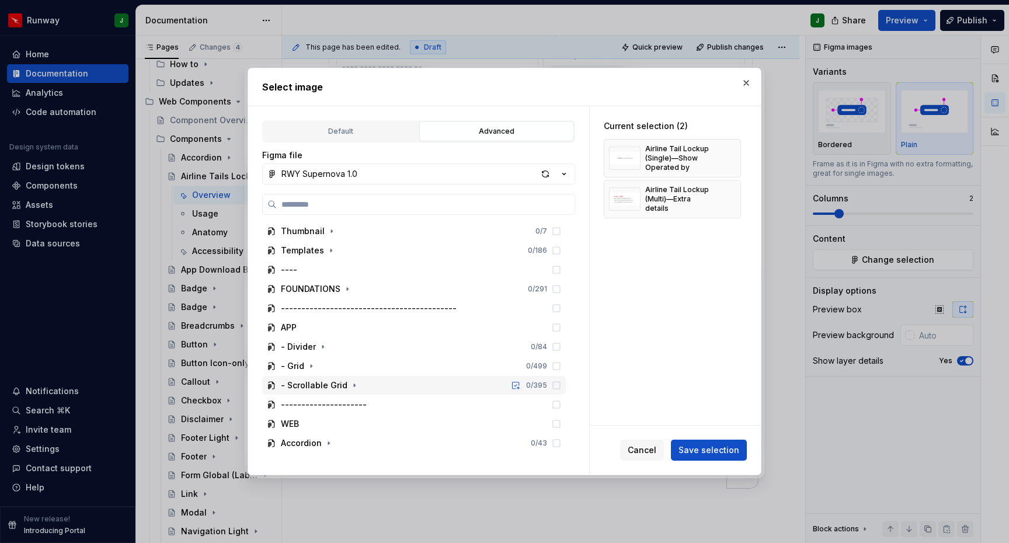
scroll to position [17, 0]
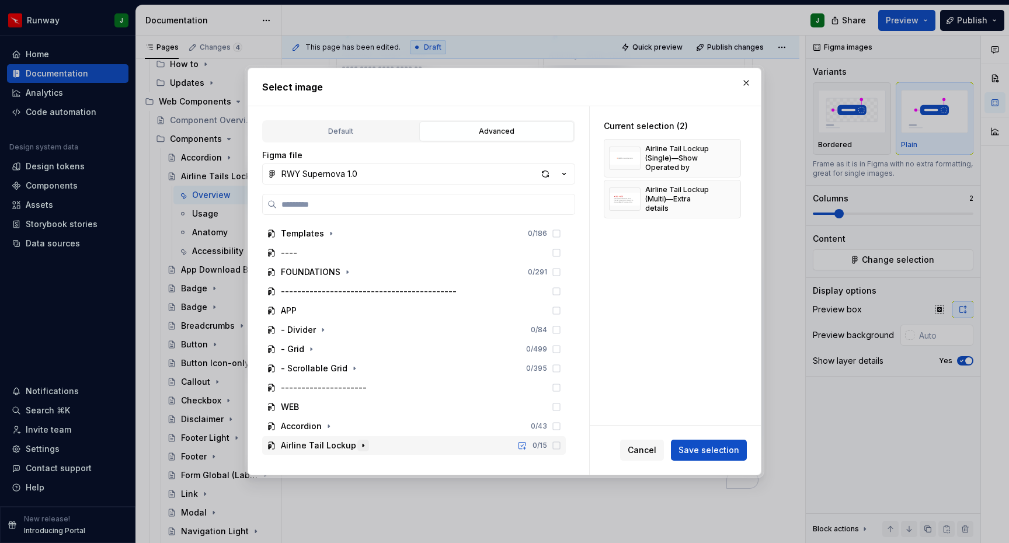
click at [363, 446] on icon "button" at bounding box center [363, 445] width 9 height 9
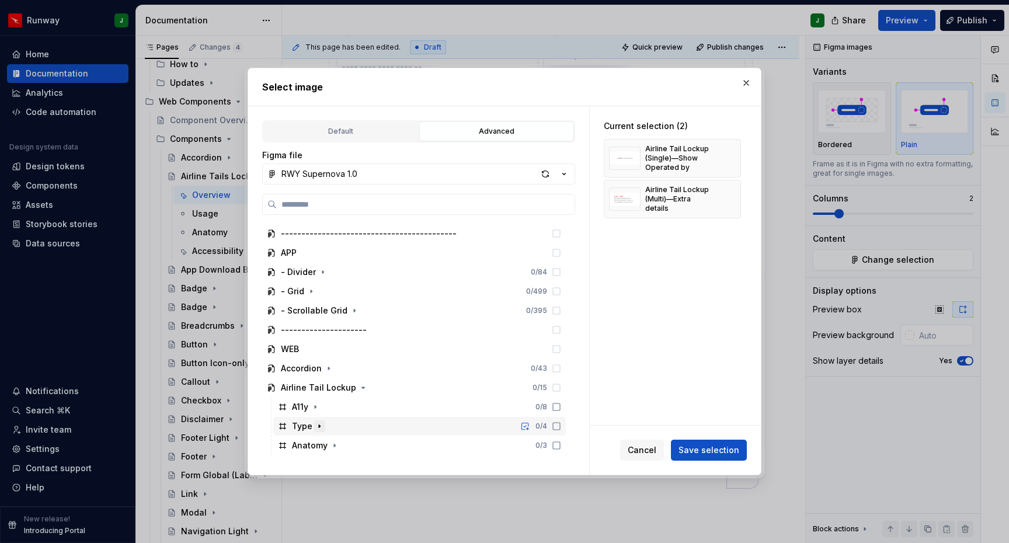
click at [319, 427] on icon "button" at bounding box center [319, 426] width 9 height 9
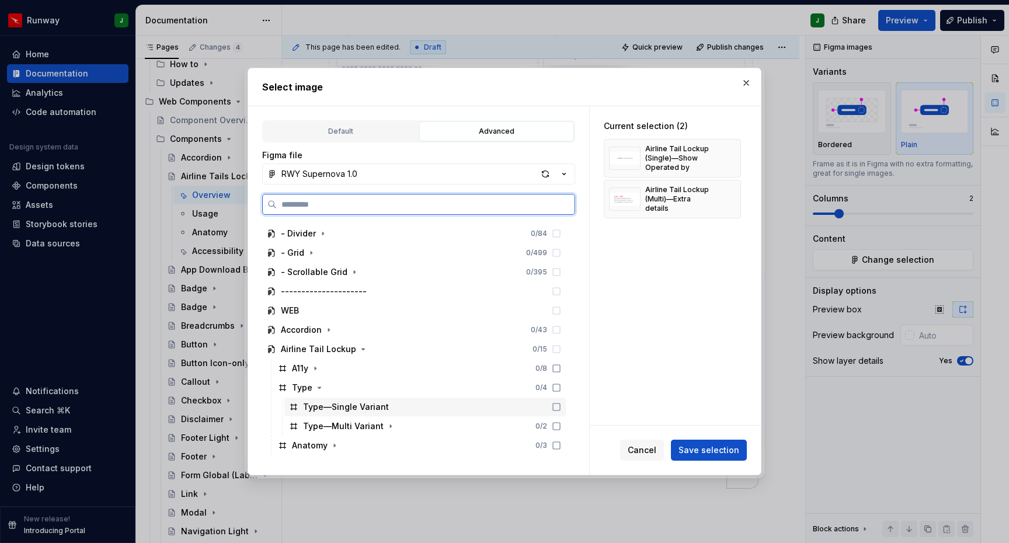
click at [561, 409] on icon at bounding box center [556, 406] width 9 height 9
click at [561, 428] on icon at bounding box center [556, 426] width 9 height 9
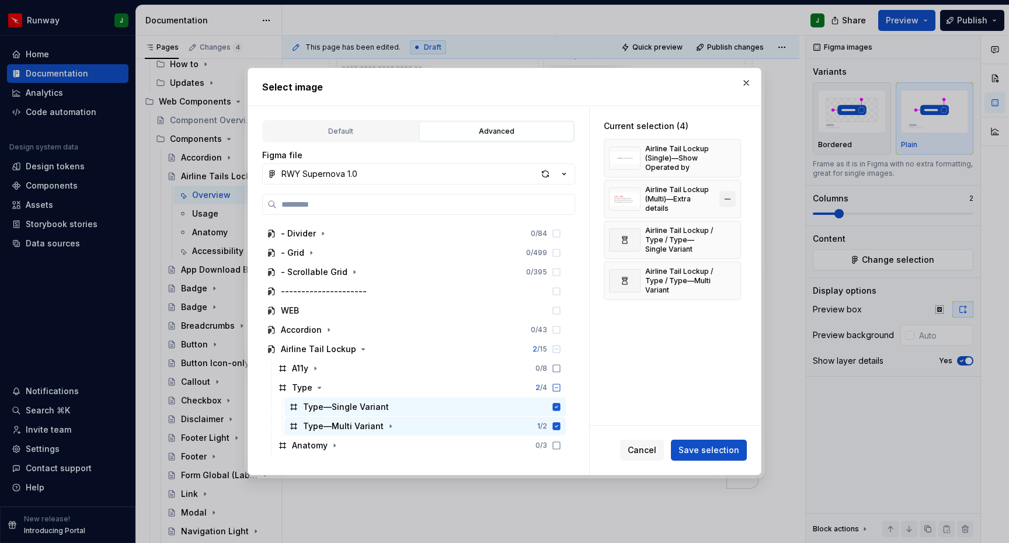
click at [735, 196] on button "button" at bounding box center [727, 199] width 16 height 16
click at [734, 156] on button "button" at bounding box center [727, 158] width 16 height 16
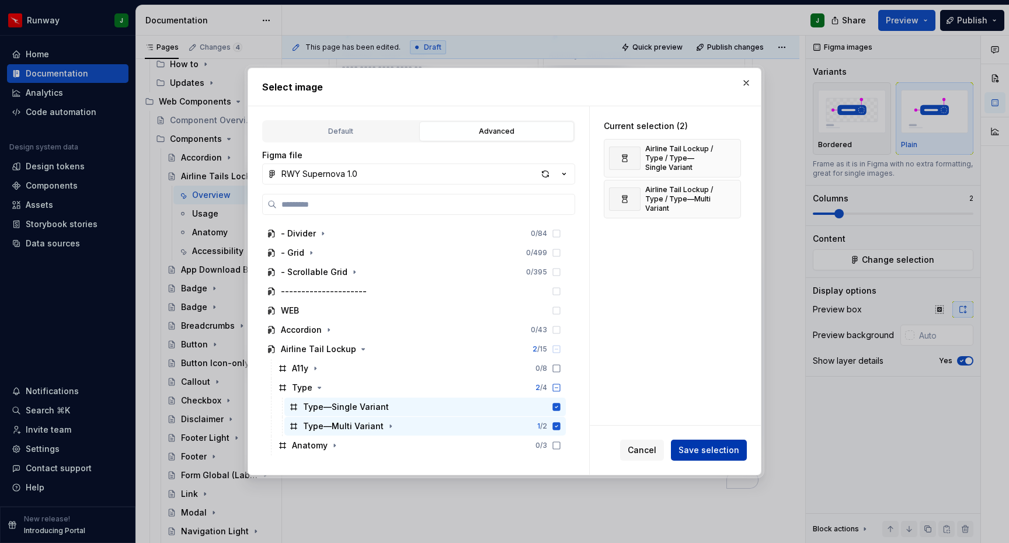
click at [705, 450] on span "Save selection" at bounding box center [709, 450] width 61 height 12
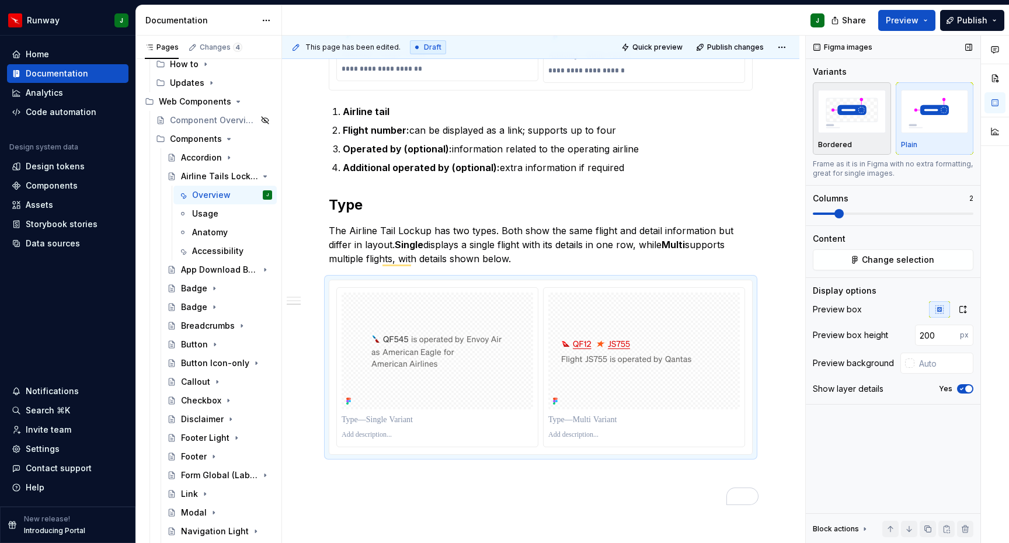
click at [848, 120] on img "button" at bounding box center [852, 111] width 68 height 43
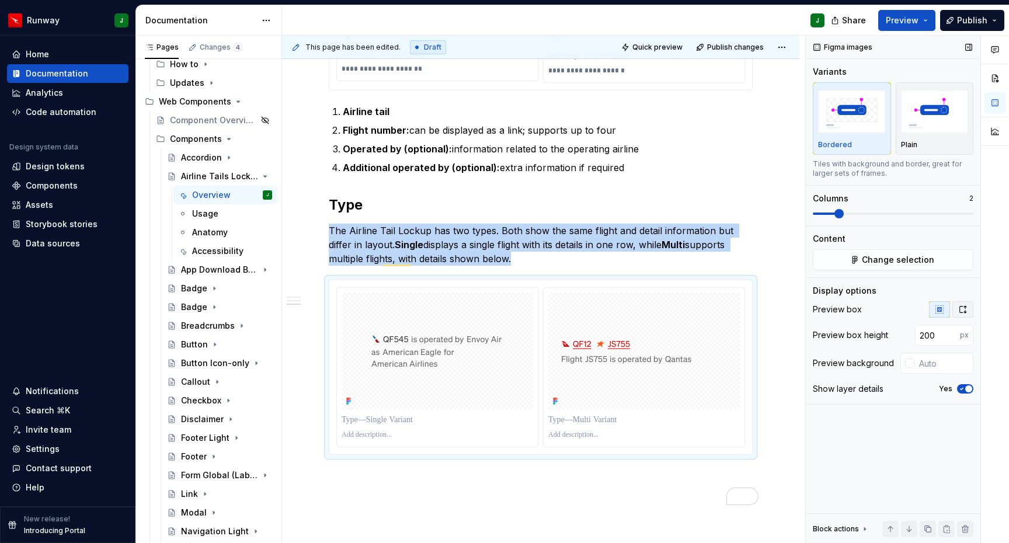
click at [963, 307] on icon "button" at bounding box center [962, 309] width 9 height 9
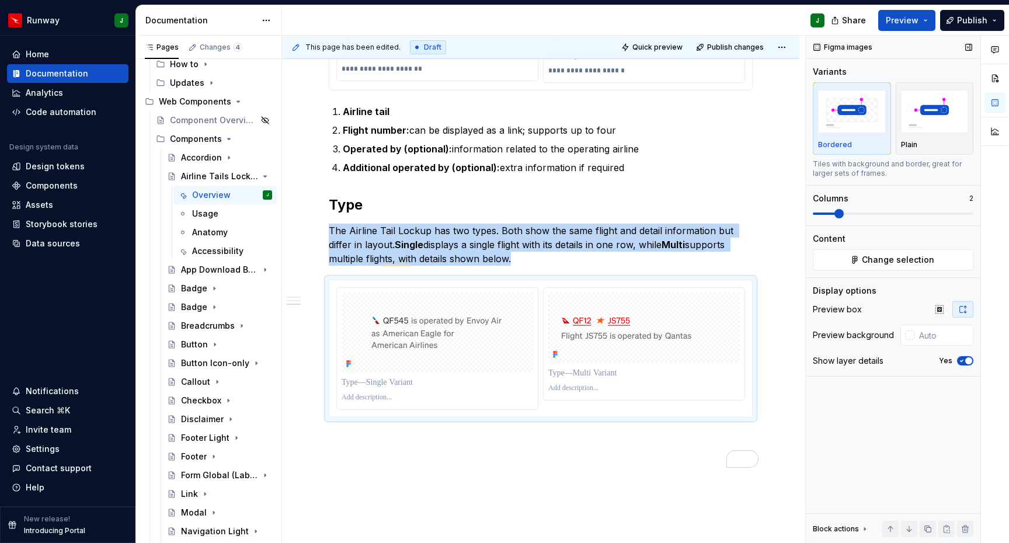
type textarea "*"
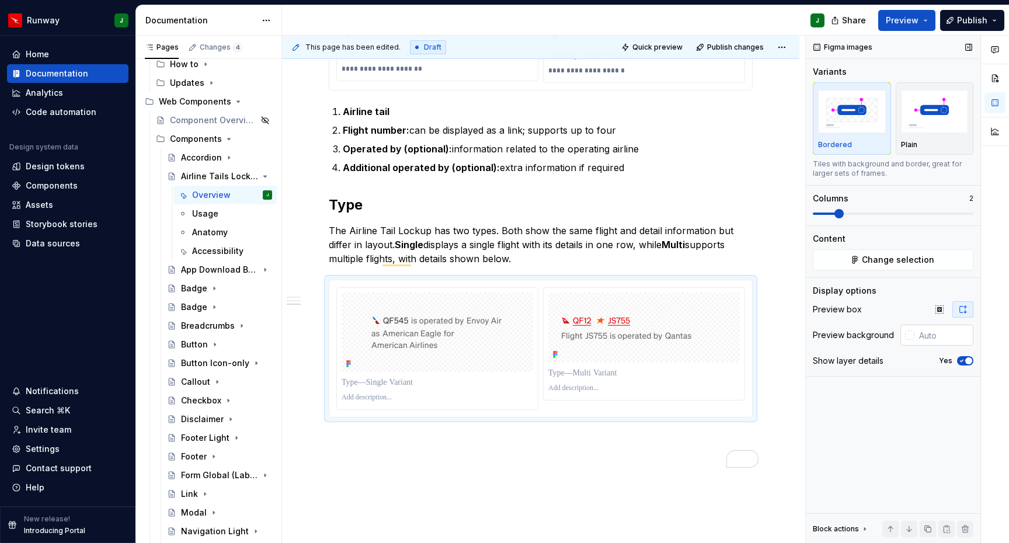
click at [926, 342] on input "text" at bounding box center [943, 335] width 59 height 21
type input "#FFFFFF"
click at [927, 429] on div "Figma images Variants Bordered Plain Tiles with background and border, great fo…" at bounding box center [893, 290] width 175 height 508
click at [389, 387] on p "To enrich screen reader interactions, please activate Accessibility in Grammarl…" at bounding box center [438, 383] width 192 height 12
click at [568, 375] on p "To enrich screen reader interactions, please activate Accessibility in Grammarl…" at bounding box center [644, 373] width 192 height 12
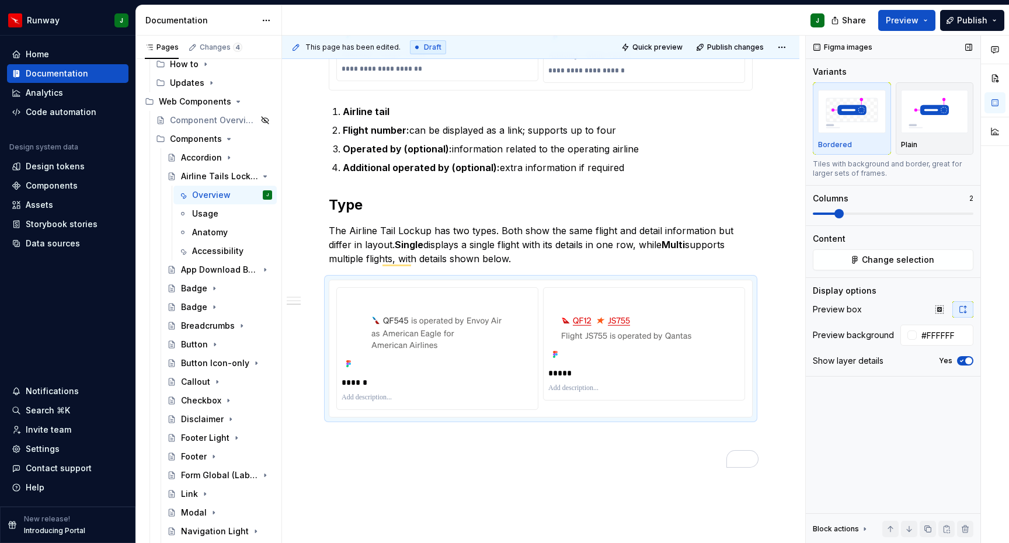
click at [370, 399] on p "To enrich screen reader interactions, please activate Accessibility in Grammarl…" at bounding box center [438, 397] width 192 height 9
click at [586, 389] on p "To enrich screen reader interactions, please activate Accessibility in Grammarl…" at bounding box center [644, 388] width 192 height 9
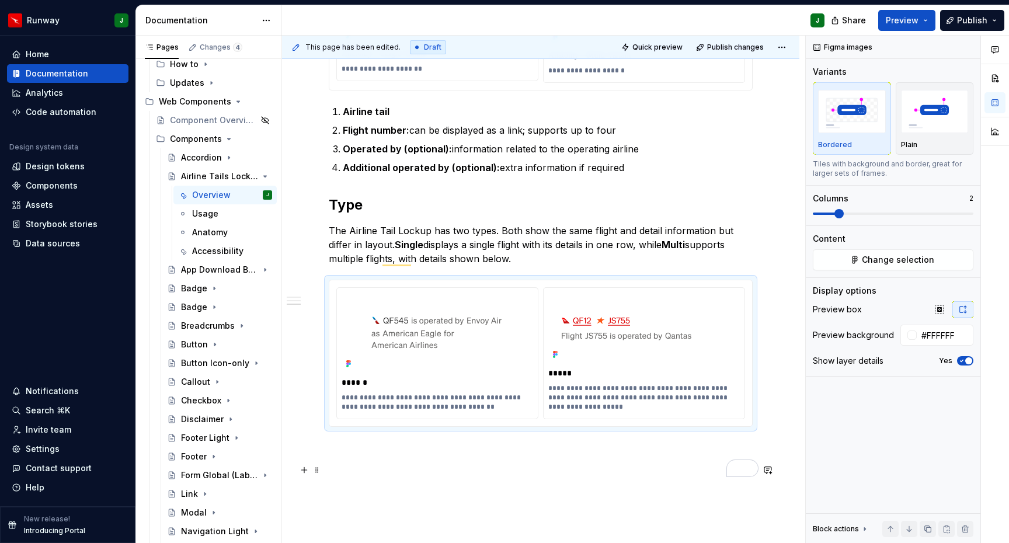
click at [579, 472] on p "To enrich screen reader interactions, please activate Accessibility in Grammarl…" at bounding box center [541, 469] width 424 height 14
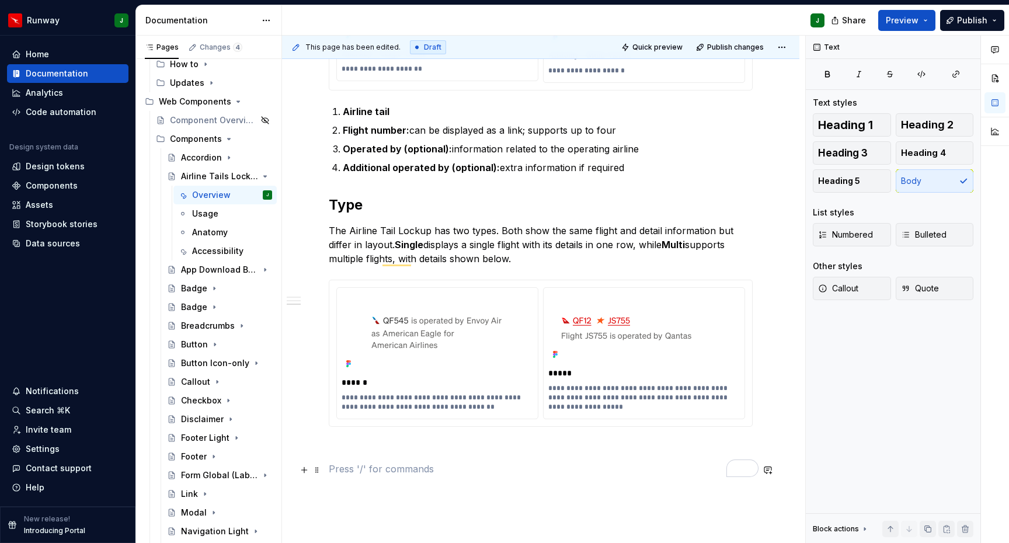
click at [579, 472] on p "To enrich screen reader interactions, please activate Accessibility in Grammarl…" at bounding box center [541, 469] width 424 height 14
click at [719, 308] on img "To enrich screen reader interactions, please activate Accessibility in Grammarl…" at bounding box center [644, 328] width 166 height 70
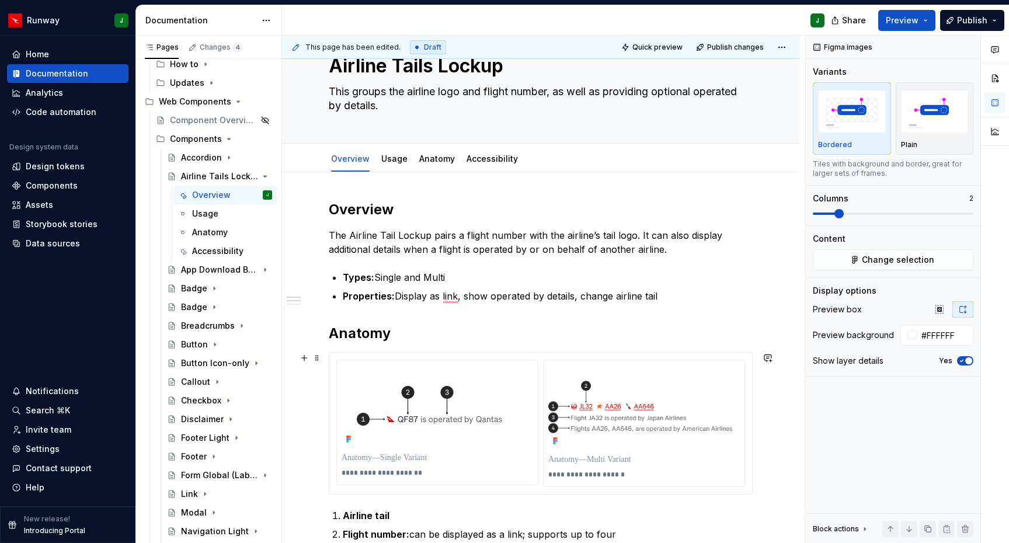
scroll to position [190, 0]
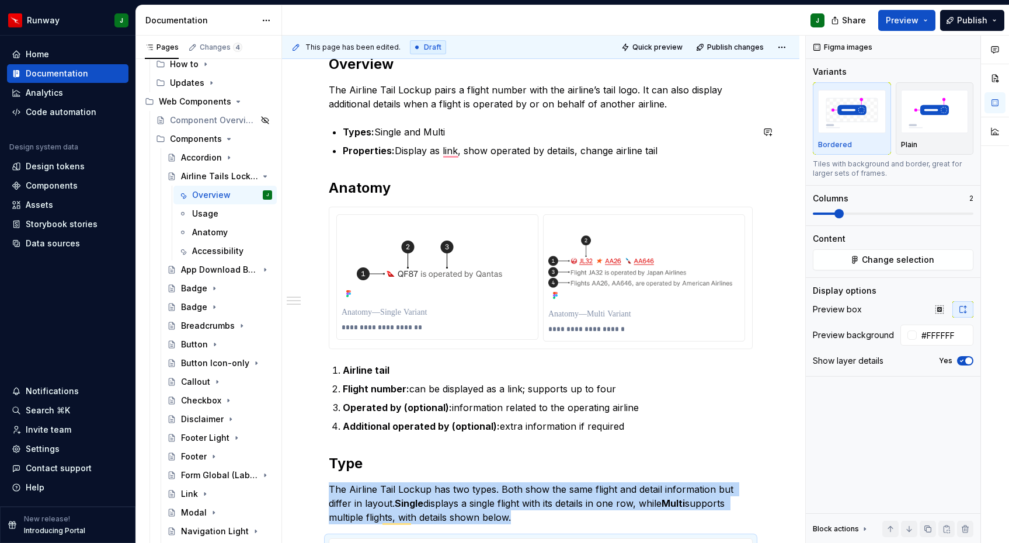
click at [526, 169] on div "**********" at bounding box center [541, 395] width 424 height 680
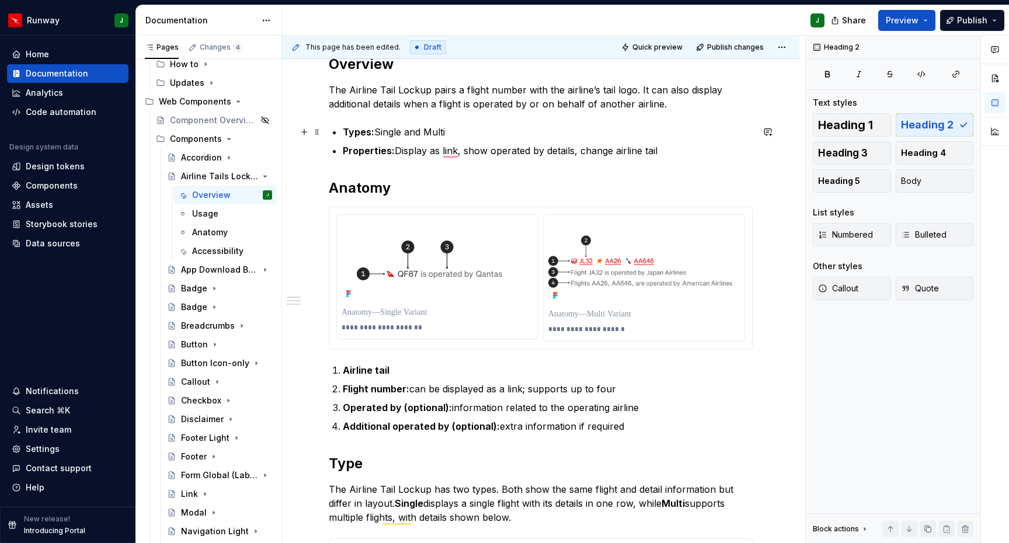
click at [366, 133] on strong "Types:" at bounding box center [359, 132] width 32 height 12
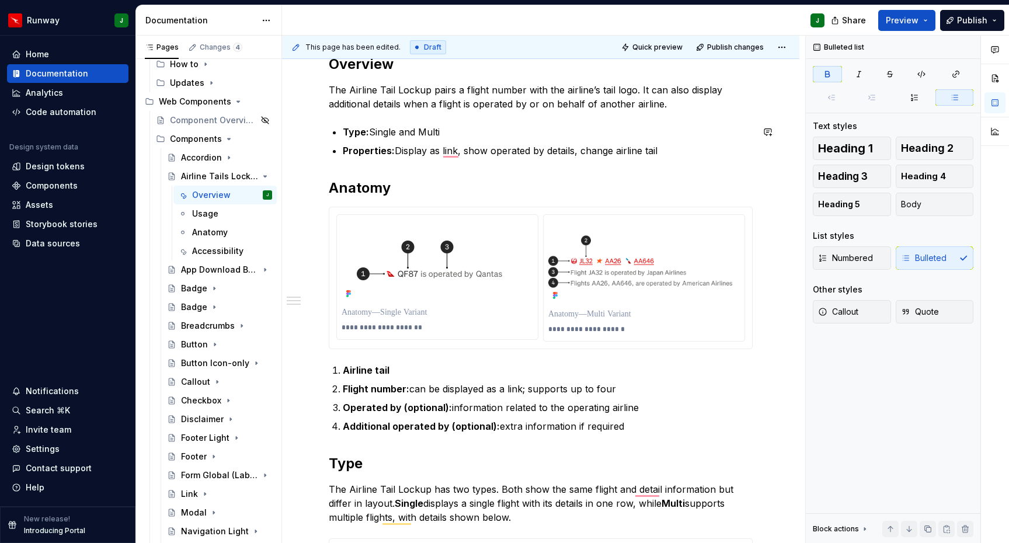
click at [656, 103] on p "The Airline Tail Lockup pairs a flight number with the airline’s tail logo. It …" at bounding box center [541, 97] width 424 height 28
click at [685, 153] on div "**********" at bounding box center [541, 395] width 424 height 680
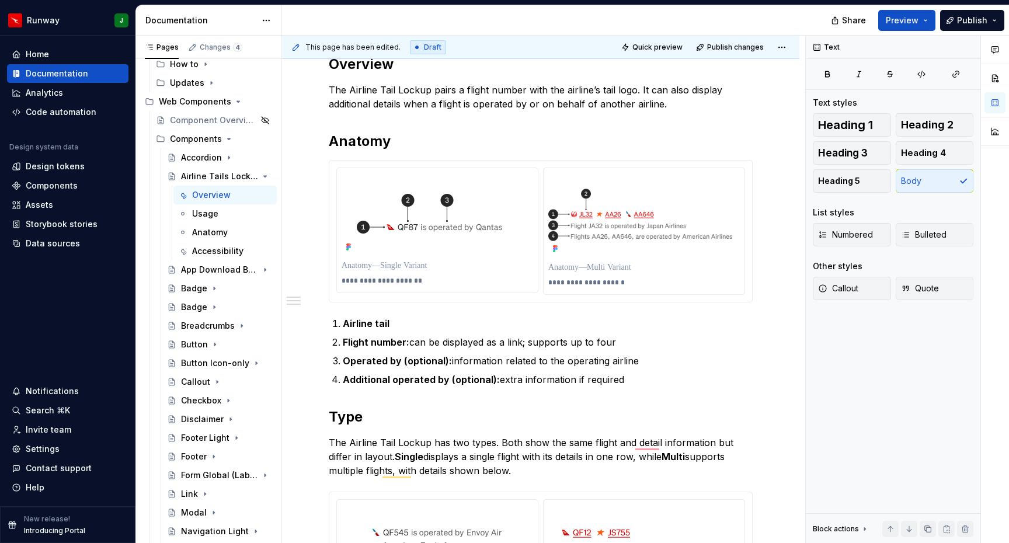
type textarea "*"
